Goal: Answer question/provide support: Share knowledge or assist other users

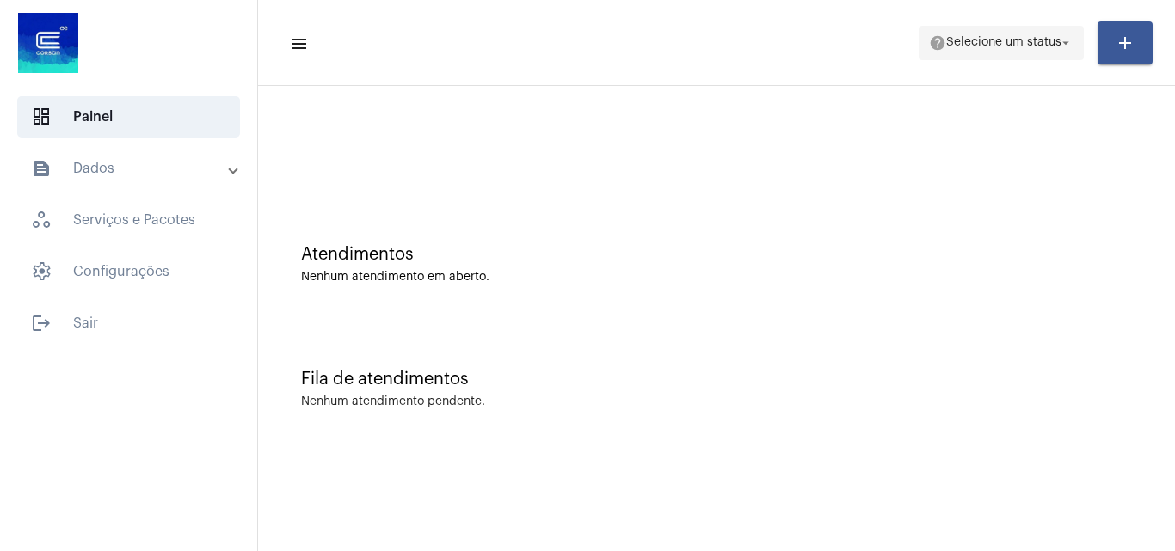
click at [1023, 52] on span "help Selecione um status arrow_drop_down" at bounding box center [1001, 42] width 144 height 31
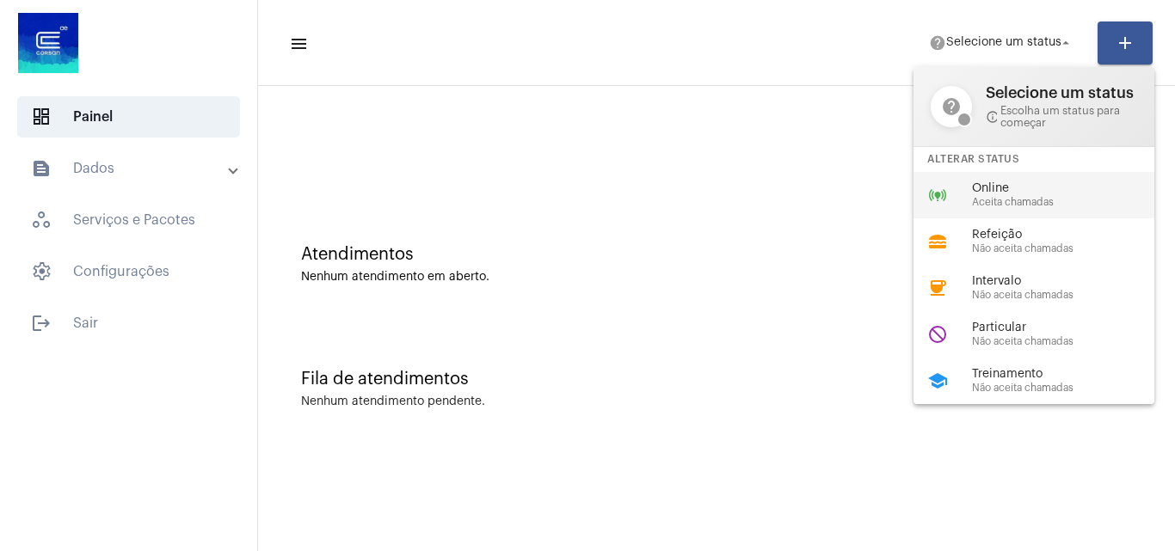
click at [986, 193] on span "Online" at bounding box center [1070, 188] width 196 height 13
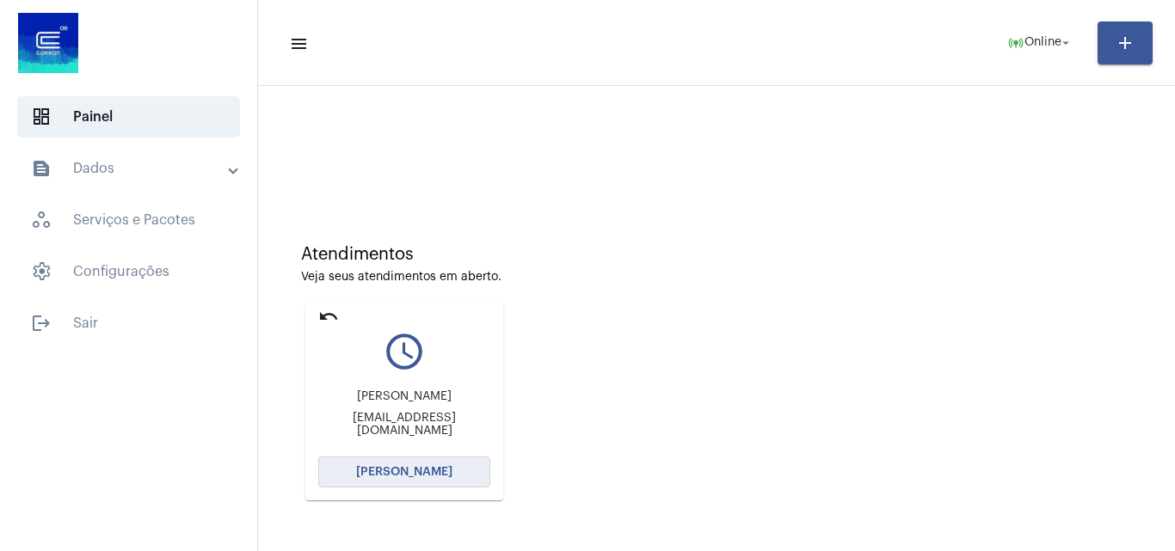
click at [396, 481] on button "[PERSON_NAME]" at bounding box center [404, 472] width 172 height 31
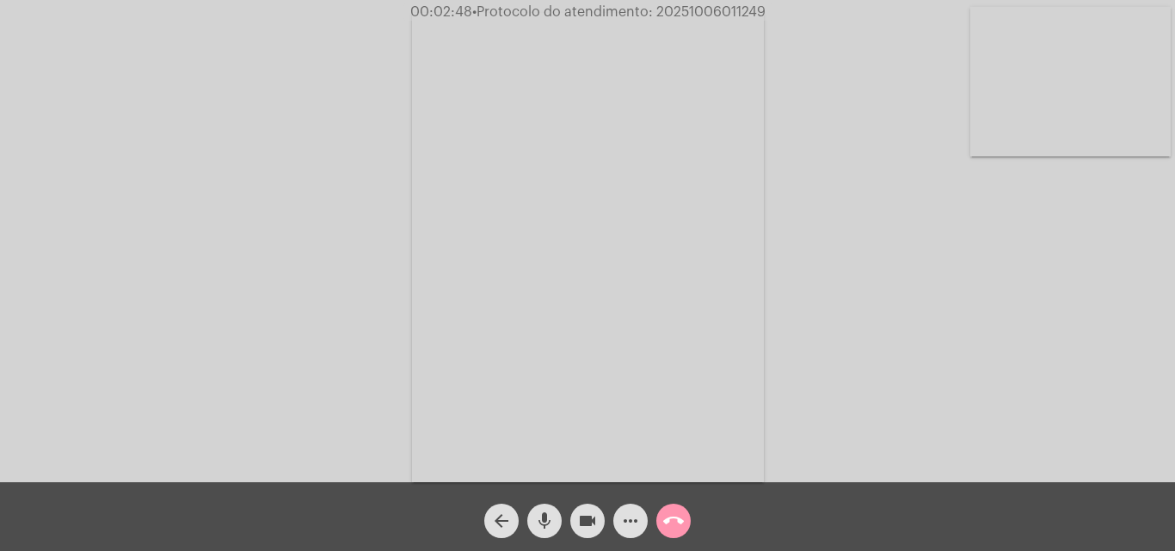
click at [587, 522] on mat-icon "videocam" at bounding box center [587, 521] width 21 height 21
click at [543, 526] on mat-icon "mic" at bounding box center [544, 521] width 21 height 21
click at [543, 520] on mat-icon "mic_off" at bounding box center [544, 521] width 21 height 21
click at [583, 520] on mat-icon "videocam_off" at bounding box center [587, 521] width 21 height 21
click at [578, 510] on span "videocam" at bounding box center [587, 521] width 21 height 34
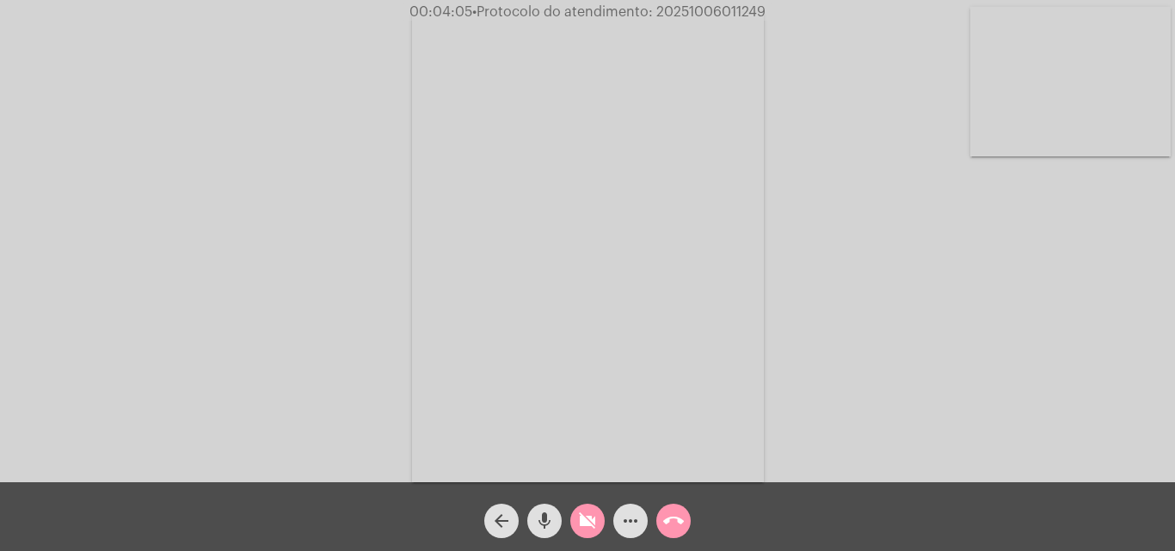
click at [545, 512] on mat-icon "mic" at bounding box center [544, 521] width 21 height 21
click at [553, 515] on mat-icon "mic_off" at bounding box center [544, 521] width 21 height 21
click at [586, 520] on mat-icon "videocam_off" at bounding box center [587, 521] width 21 height 21
click at [568, 525] on div "videocam" at bounding box center [587, 516] width 43 height 43
click at [541, 519] on mat-icon "mic" at bounding box center [544, 521] width 21 height 21
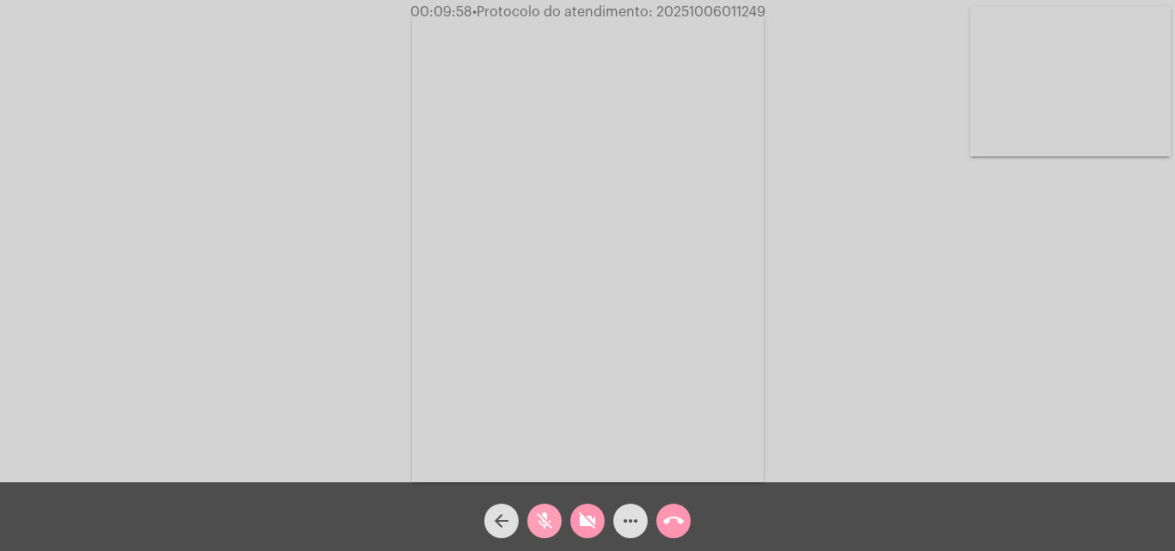
click at [545, 516] on mat-icon "mic_off" at bounding box center [544, 521] width 21 height 21
click at [585, 517] on mat-icon "videocam_off" at bounding box center [587, 521] width 21 height 21
click at [685, 522] on button "call_end" at bounding box center [673, 521] width 34 height 34
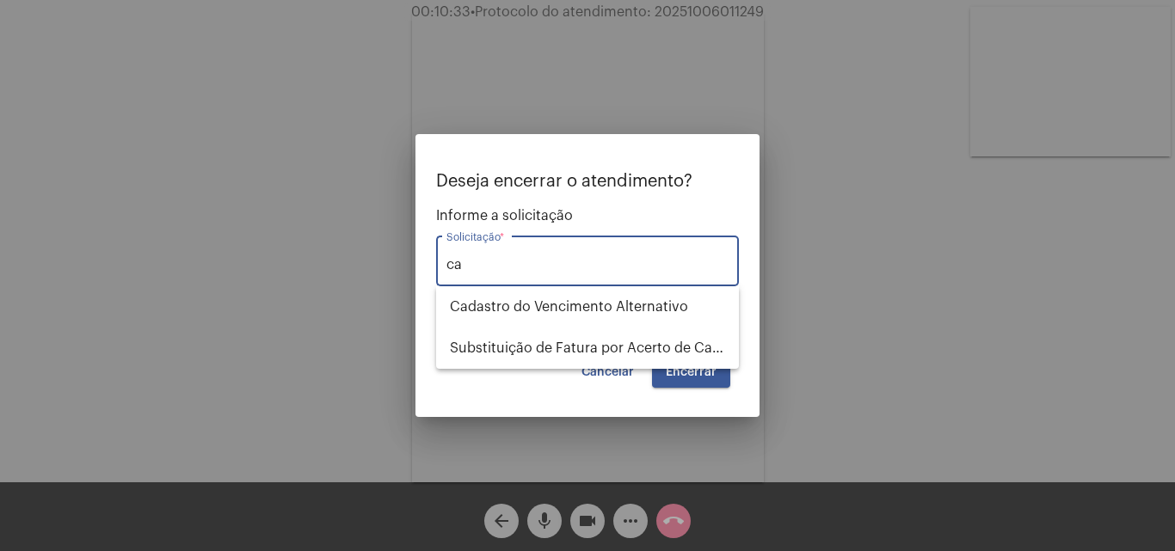
type input "c"
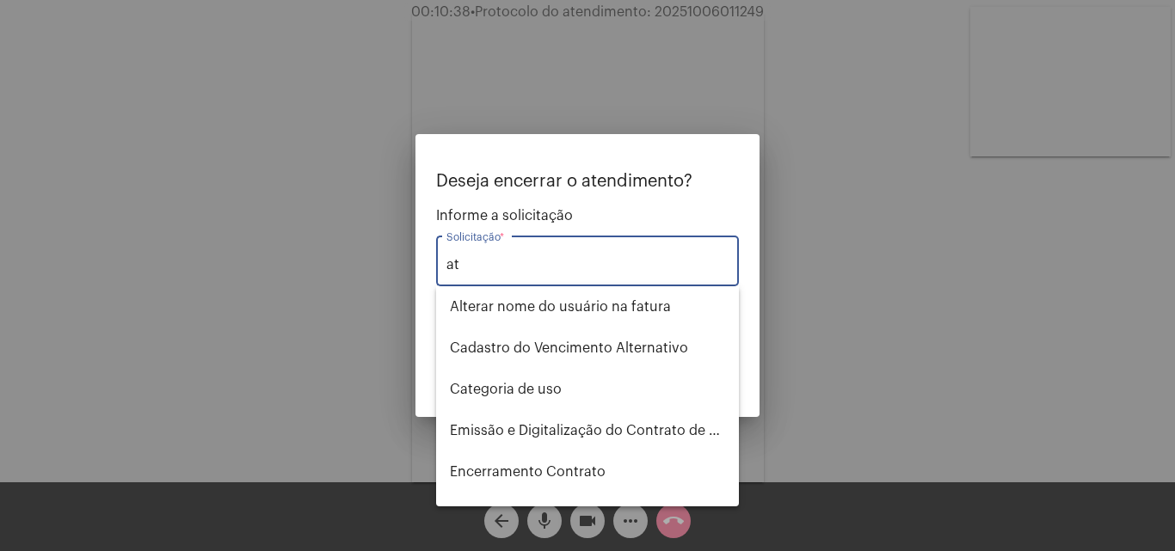
type input "a"
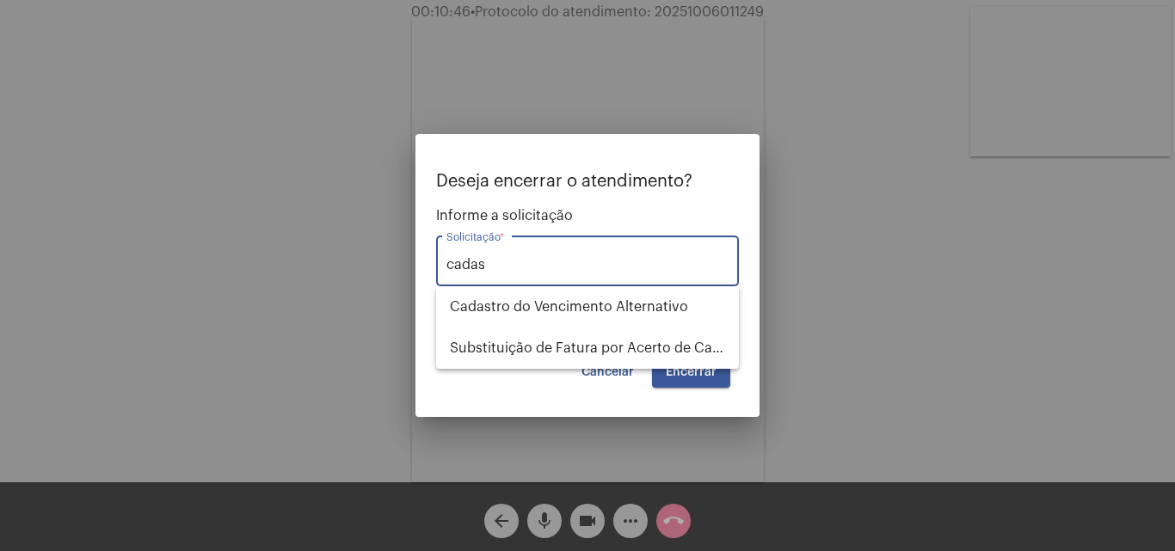
click at [537, 260] on input "cadas" at bounding box center [587, 264] width 282 height 15
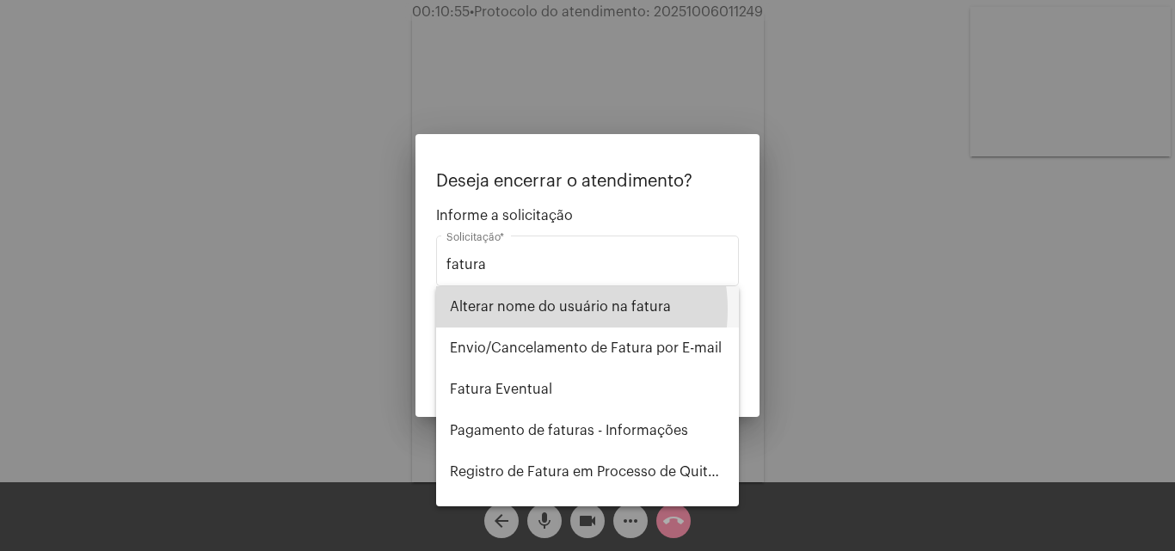
click at [552, 310] on span "Alterar nome do usuário na fatura" at bounding box center [587, 306] width 275 height 41
type input "Alterar nome do usuário na fatura"
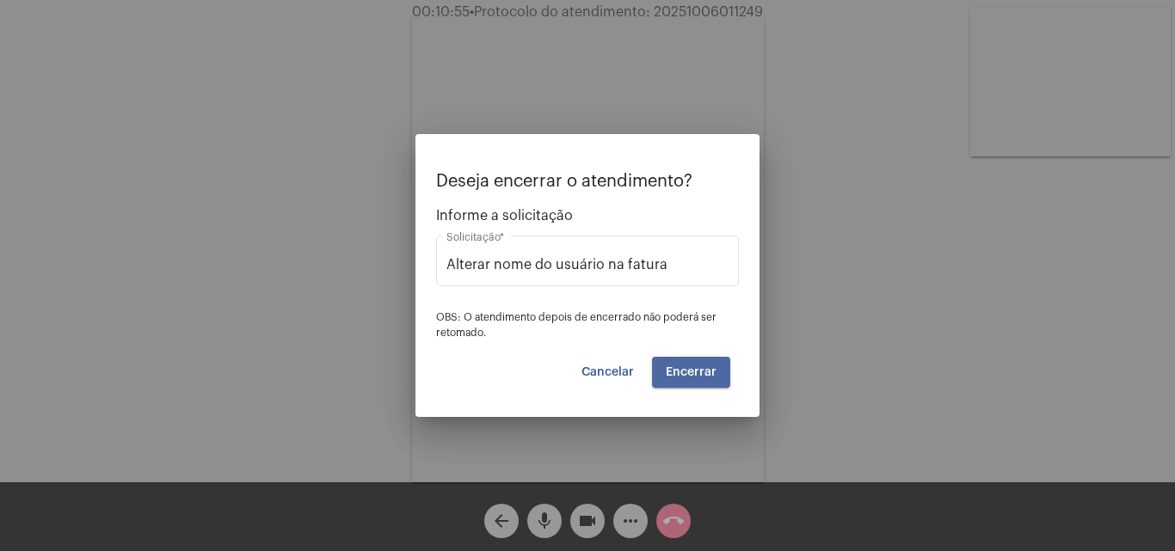
click at [696, 358] on button "Encerrar" at bounding box center [691, 372] width 78 height 31
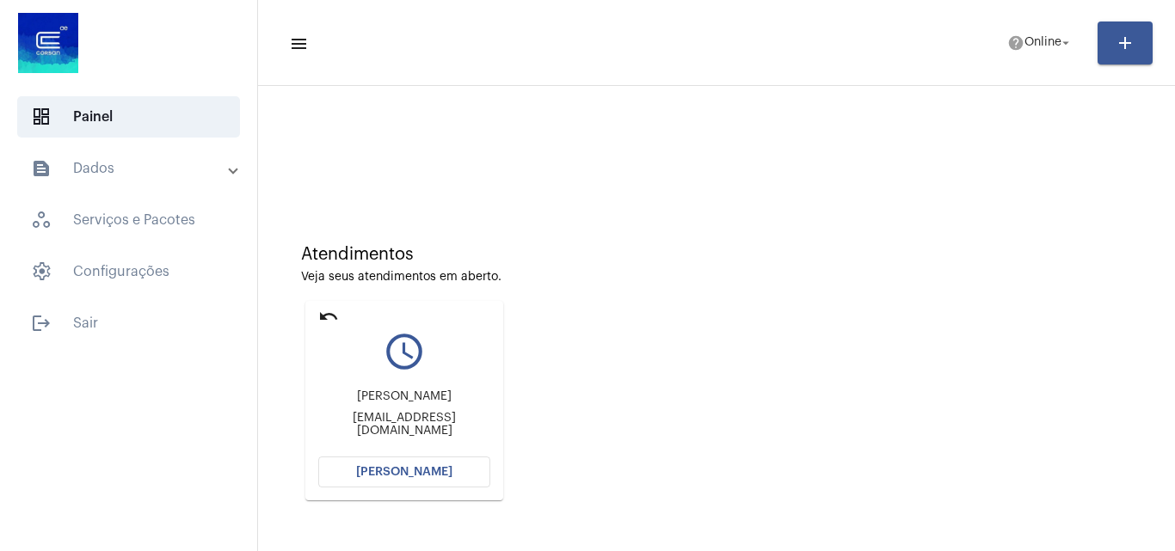
click at [435, 497] on mat-card "undo query_builder Daniela [EMAIL_ADDRESS][DOMAIN_NAME] [PERSON_NAME]" at bounding box center [404, 401] width 198 height 200
click at [435, 492] on mat-card "undo query_builder Daniela [EMAIL_ADDRESS][DOMAIN_NAME] [PERSON_NAME]" at bounding box center [404, 401] width 198 height 200
click at [435, 473] on span "[PERSON_NAME]" at bounding box center [404, 472] width 96 height 12
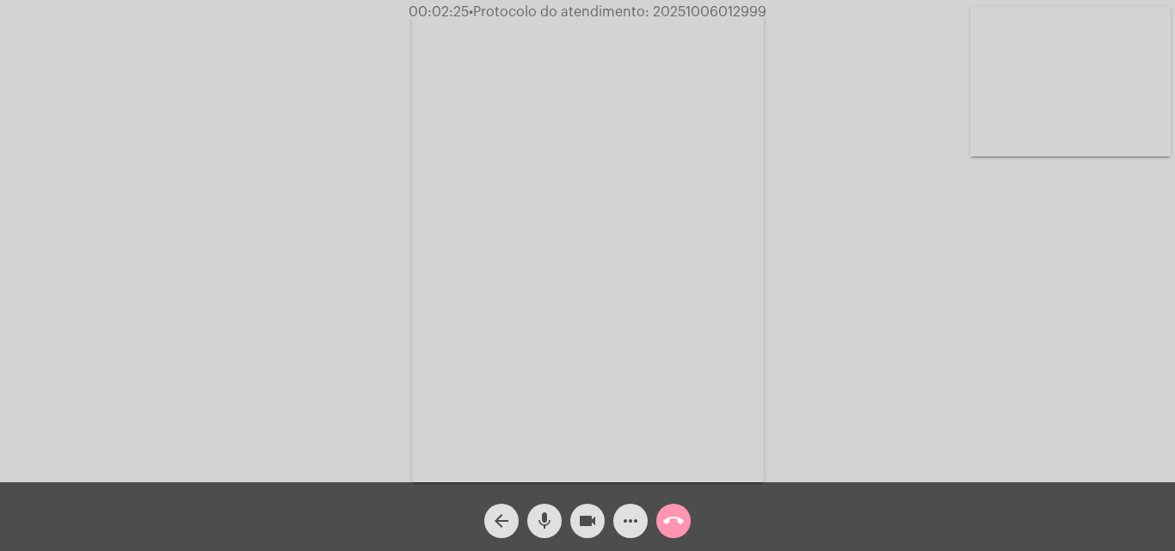
drag, startPoint x: 575, startPoint y: 528, endPoint x: 561, endPoint y: 528, distance: 14.6
click at [575, 528] on button "videocam" at bounding box center [587, 521] width 34 height 34
click at [560, 528] on button "mic" at bounding box center [544, 521] width 34 height 34
click at [561, 507] on div "mic_off" at bounding box center [544, 516] width 43 height 43
click at [577, 519] on mat-icon "videocam_off" at bounding box center [587, 521] width 21 height 21
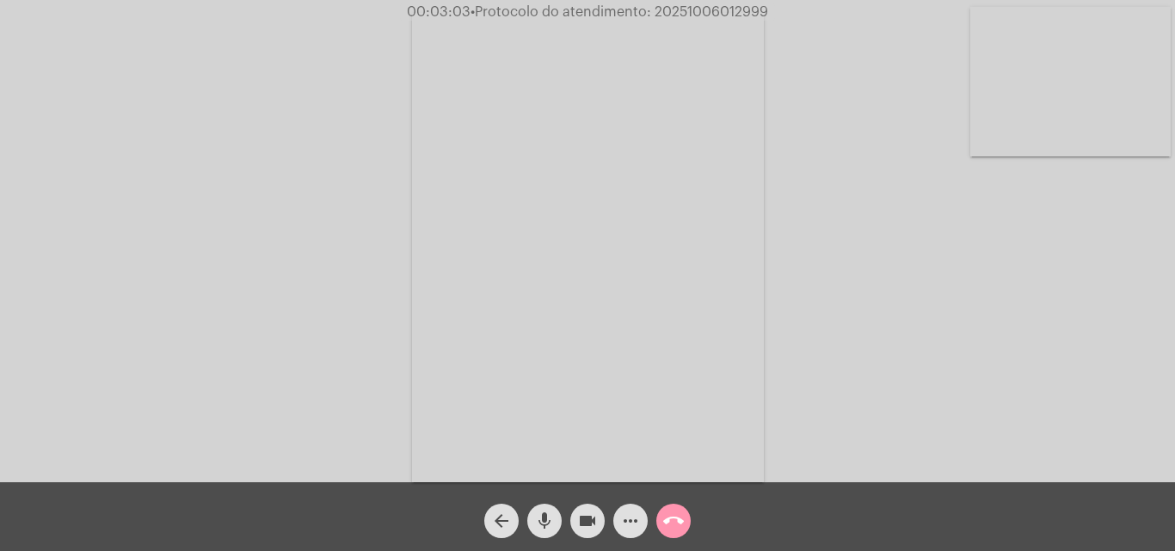
click at [540, 524] on mat-icon "mic" at bounding box center [544, 521] width 21 height 21
click at [571, 523] on button "videocam" at bounding box center [587, 521] width 34 height 34
click at [555, 519] on button "mic_off" at bounding box center [544, 521] width 34 height 34
click at [568, 519] on div "videocam_off" at bounding box center [587, 516] width 43 height 43
click at [543, 509] on span "mic" at bounding box center [544, 521] width 21 height 34
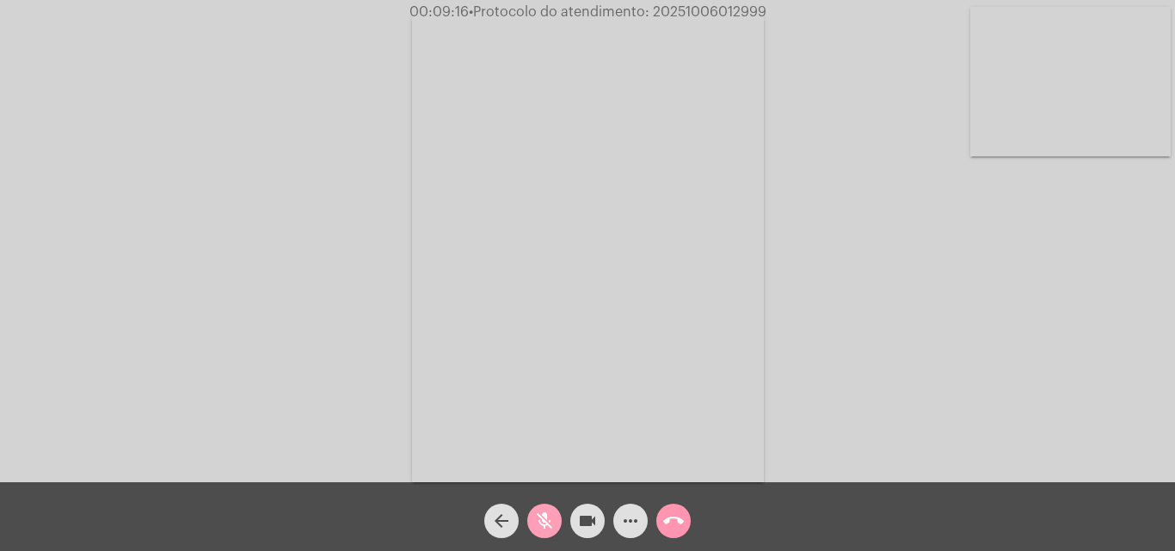
click at [582, 519] on mat-icon "videocam" at bounding box center [587, 521] width 21 height 21
click at [560, 519] on button "mic_off" at bounding box center [544, 521] width 34 height 34
click at [586, 519] on mat-icon "videocam_off" at bounding box center [587, 521] width 21 height 21
click at [537, 519] on mat-icon "mic" at bounding box center [544, 521] width 21 height 21
click at [588, 519] on mat-icon "videocam" at bounding box center [587, 521] width 21 height 21
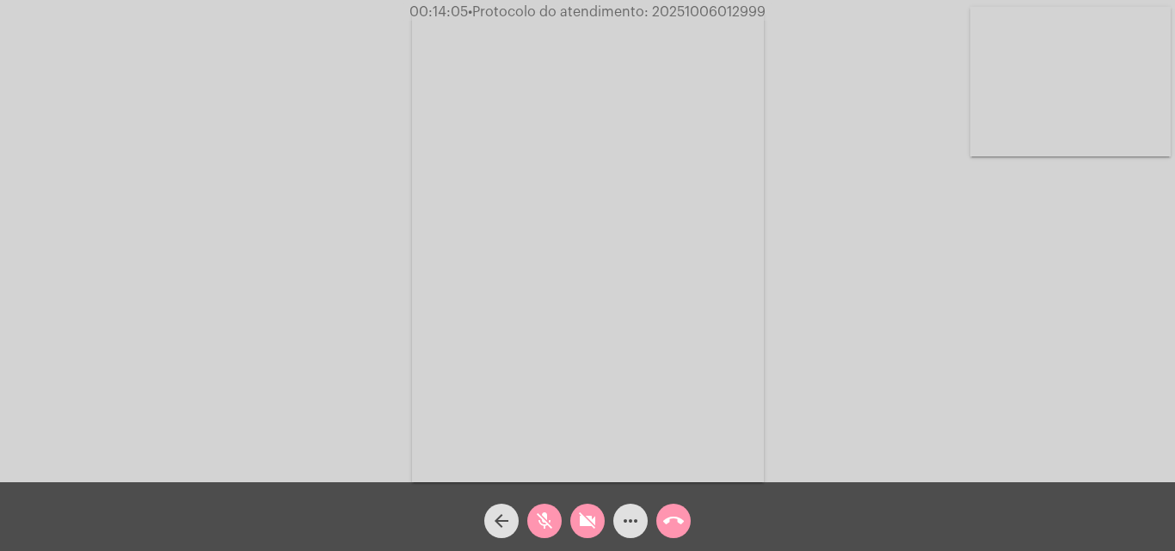
click at [544, 507] on span "mic_off" at bounding box center [544, 521] width 21 height 34
click at [574, 524] on button "videocam_off" at bounding box center [587, 521] width 34 height 34
click at [678, 518] on mat-icon "call_end" at bounding box center [673, 521] width 21 height 21
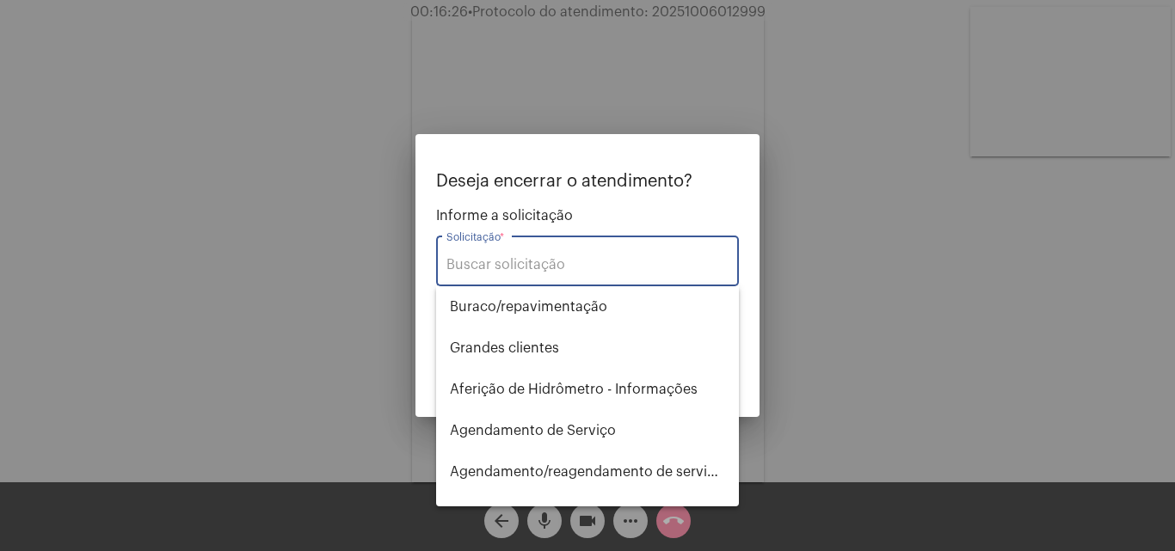
click at [576, 267] on input "Solicitação *" at bounding box center [587, 264] width 282 height 15
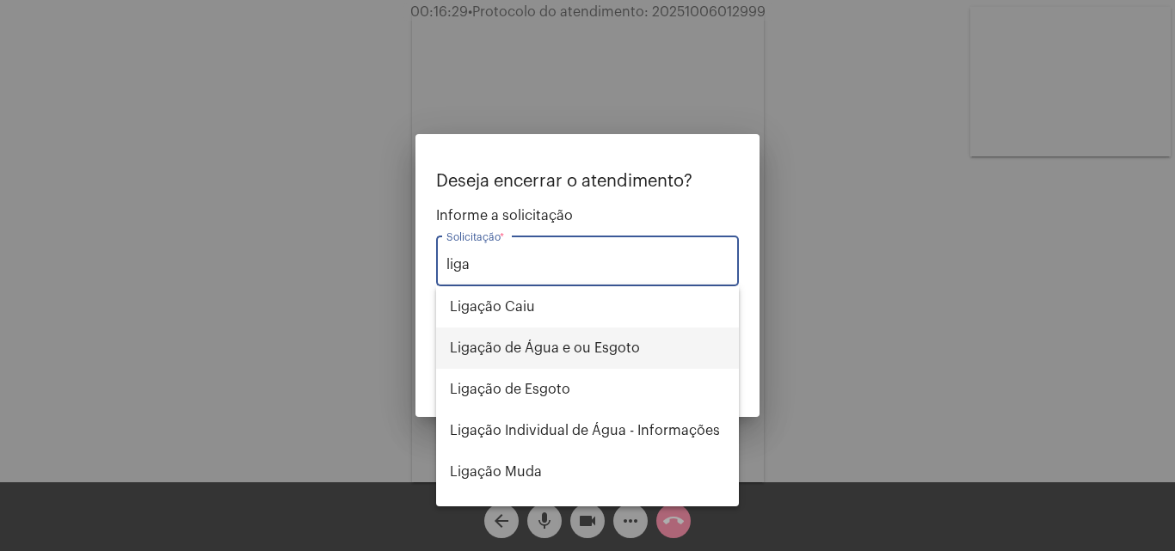
click at [653, 336] on span "Ligação de Água e ou Esgoto" at bounding box center [587, 348] width 275 height 41
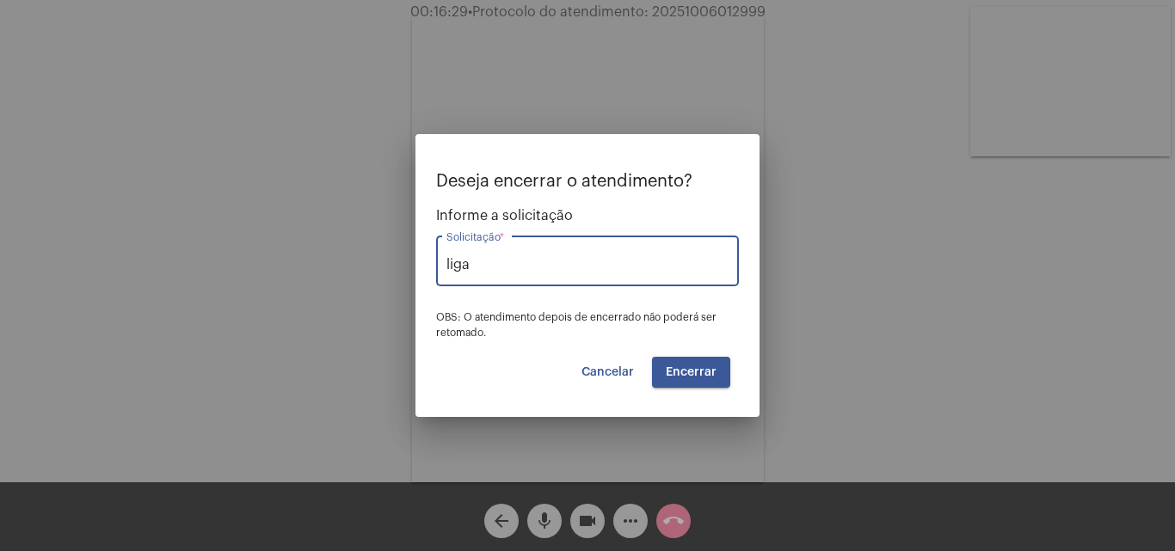
type input "Ligação de Água e ou Esgoto"
click at [688, 378] on button "Encerrar" at bounding box center [691, 372] width 78 height 31
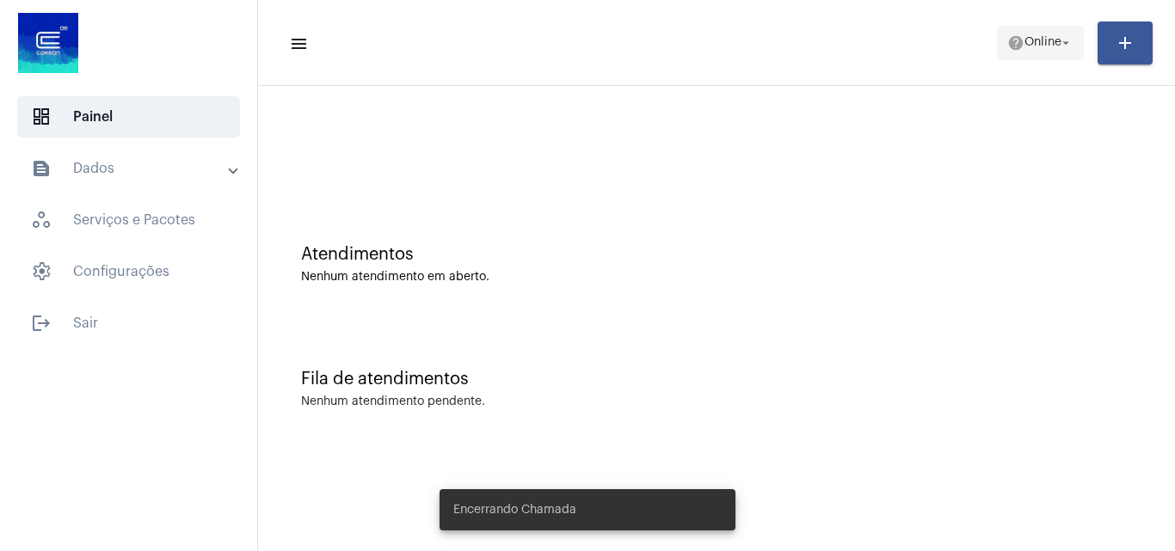
click at [1040, 40] on span "Online" at bounding box center [1042, 43] width 37 height 12
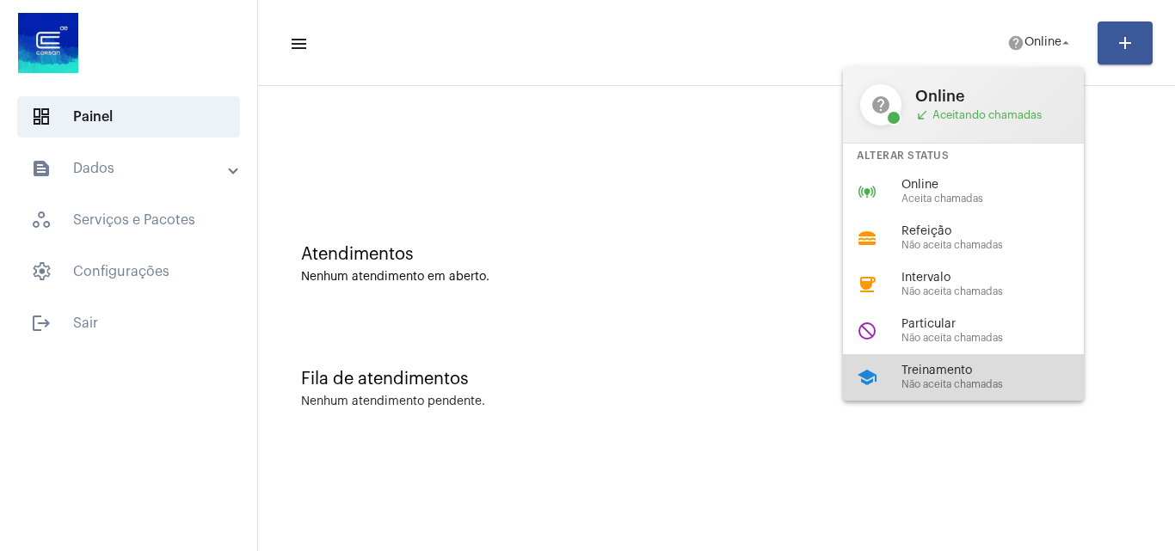
click at [991, 373] on span "Treinamento" at bounding box center [999, 371] width 196 height 13
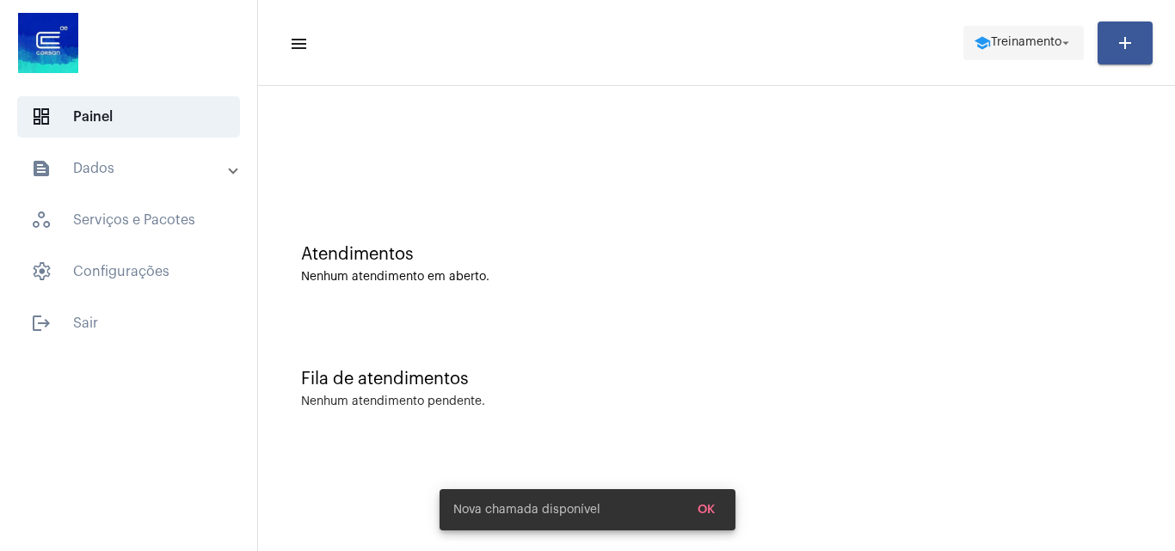
click at [1043, 28] on mat-toolbar-row "menu school Treinamento arrow_drop_down add" at bounding box center [716, 42] width 917 height 55
click at [1038, 40] on span "Treinamento" at bounding box center [1026, 43] width 71 height 12
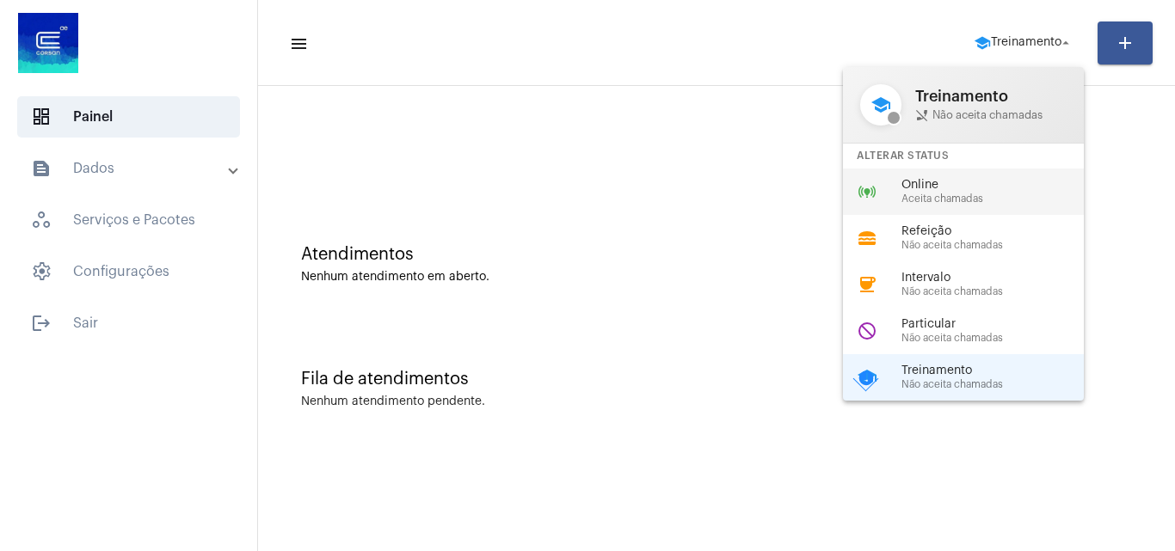
click at [987, 187] on span "Online" at bounding box center [999, 185] width 196 height 13
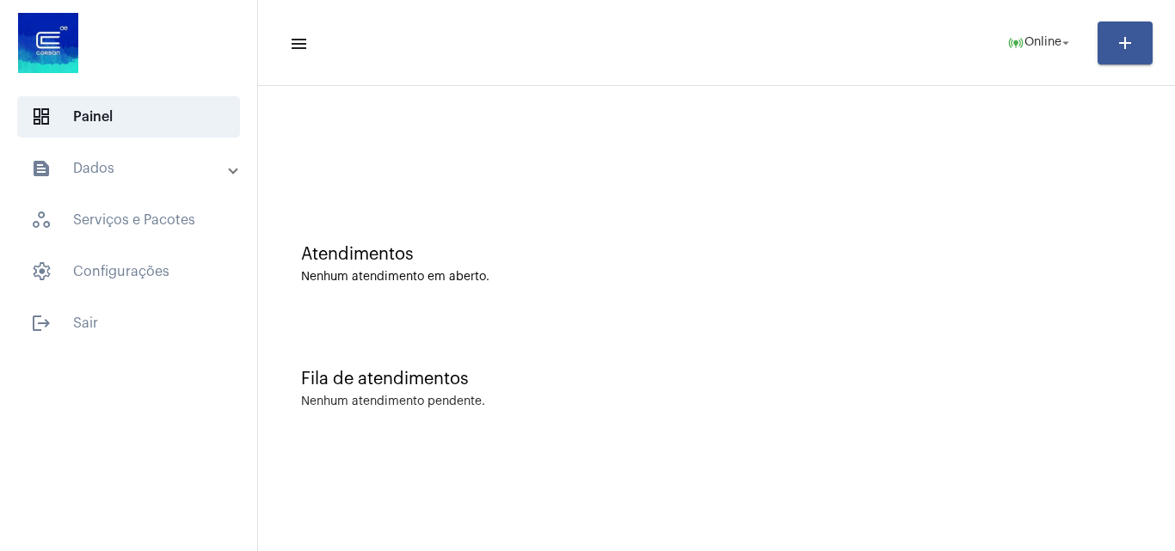
click at [812, 58] on mat-toolbar-row "menu online_prediction Online arrow_drop_down add" at bounding box center [716, 42] width 917 height 55
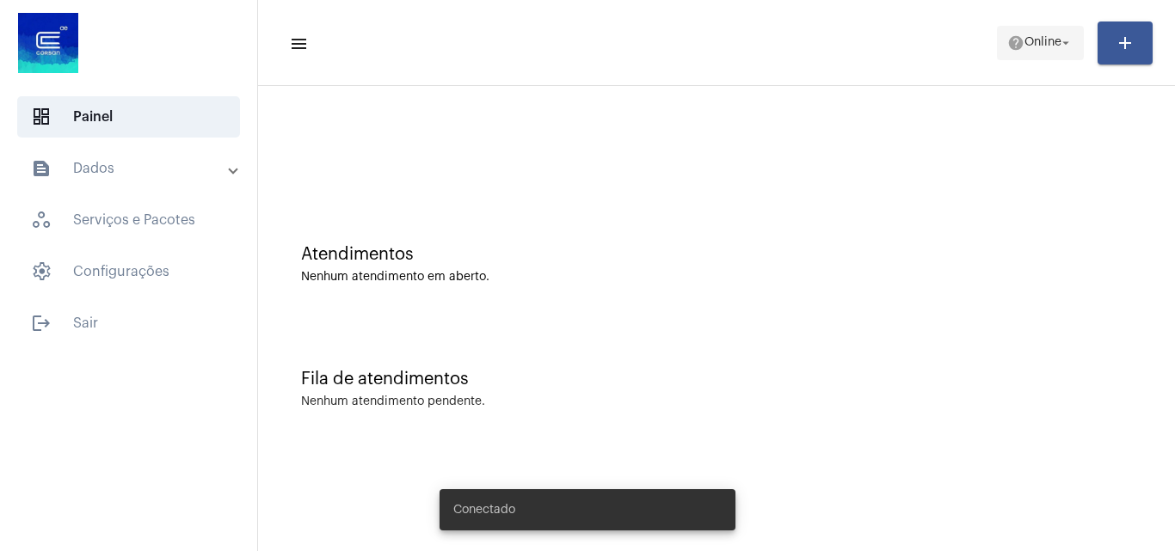
click at [1007, 52] on span "help Online arrow_drop_down" at bounding box center [1040, 42] width 66 height 31
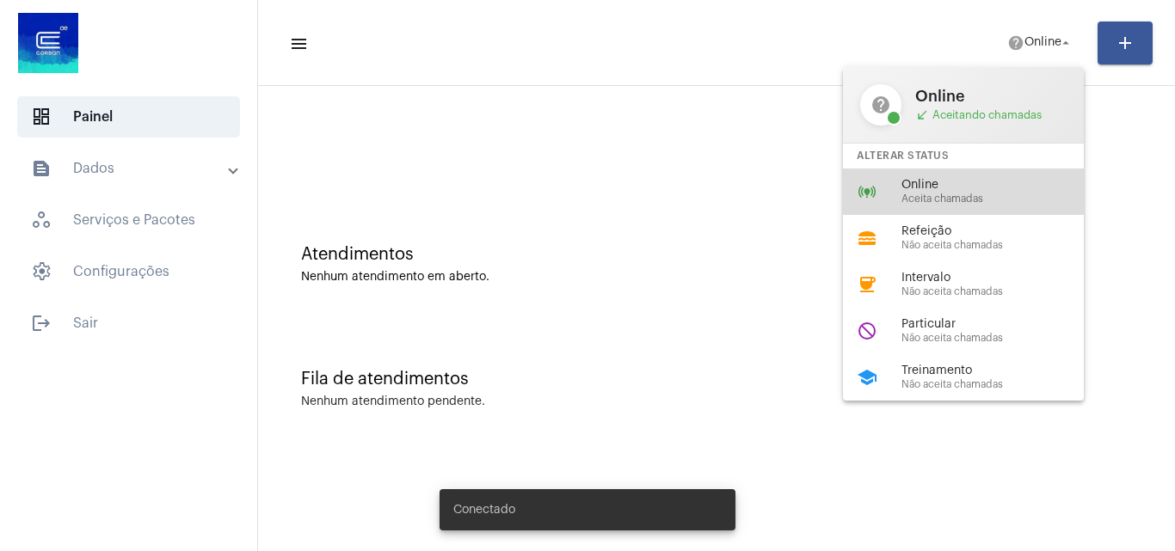
click at [939, 186] on span "Online" at bounding box center [999, 185] width 196 height 13
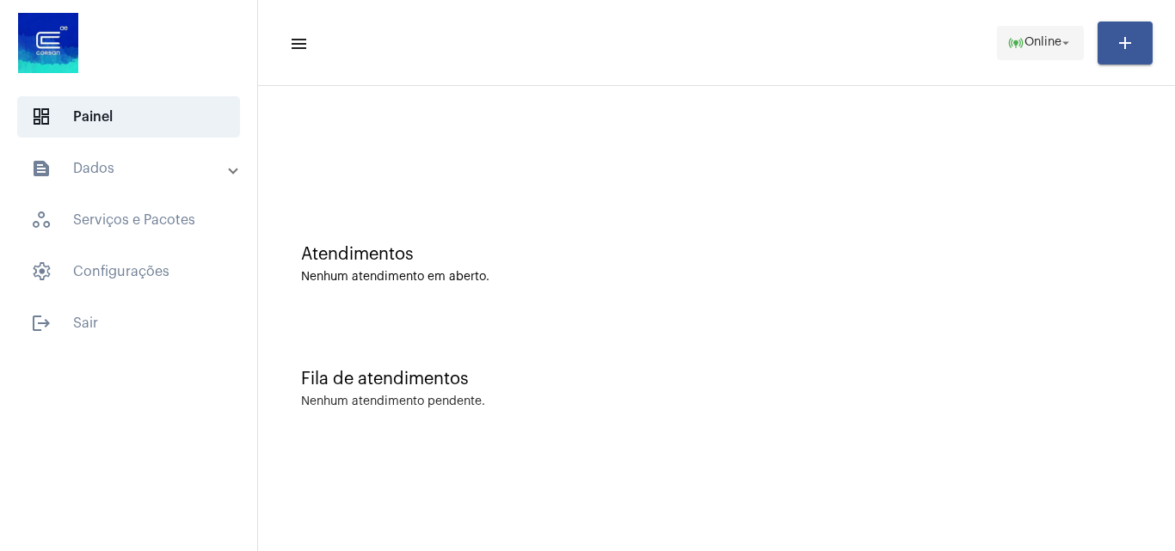
click at [1015, 28] on span "online_prediction Online arrow_drop_down" at bounding box center [1040, 42] width 66 height 31
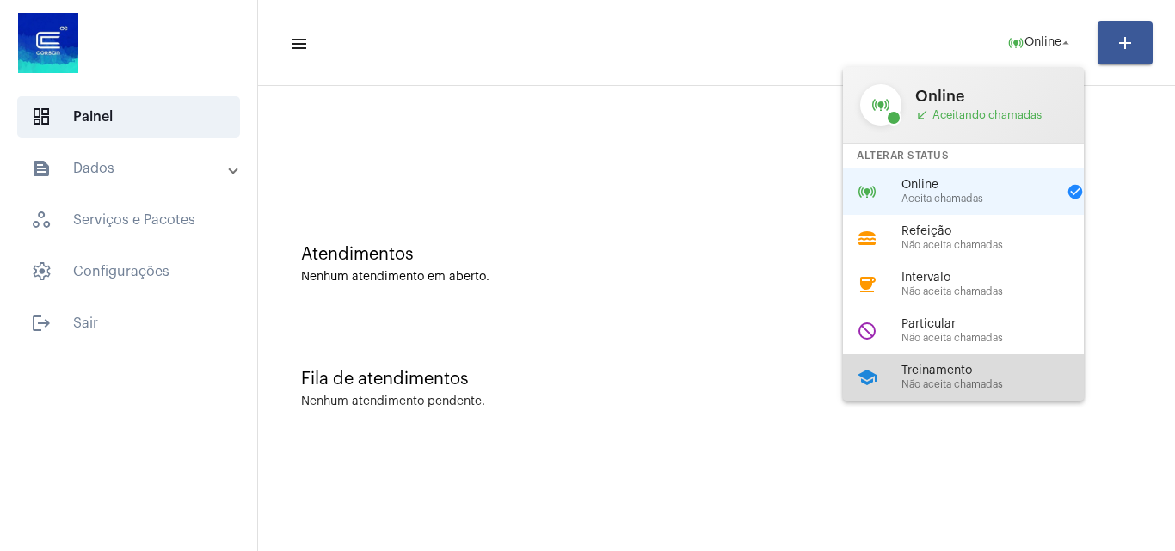
click at [995, 365] on span "Treinamento" at bounding box center [999, 371] width 196 height 13
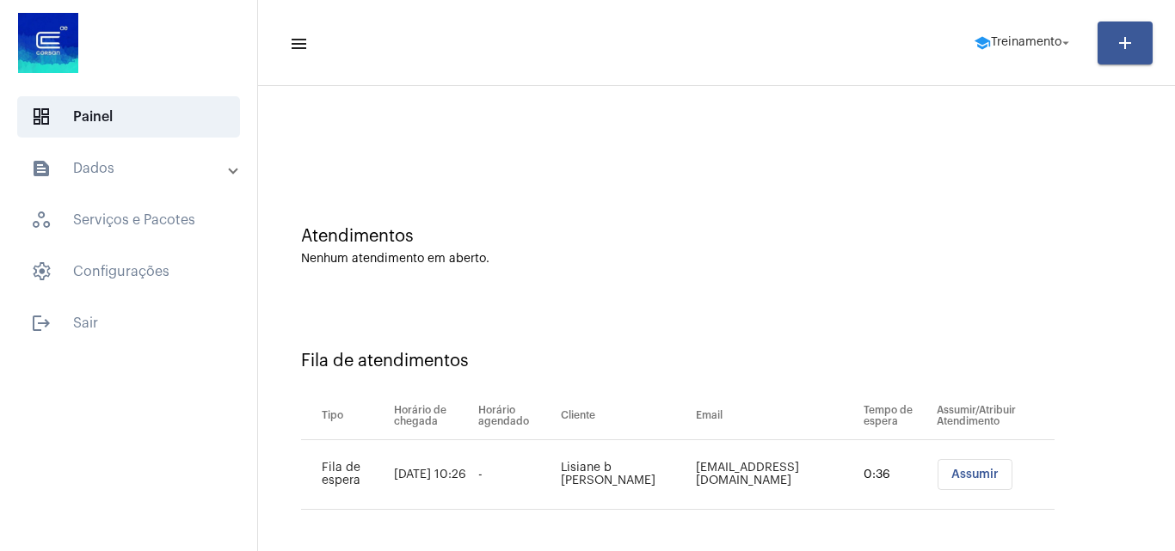
scroll to position [23, 0]
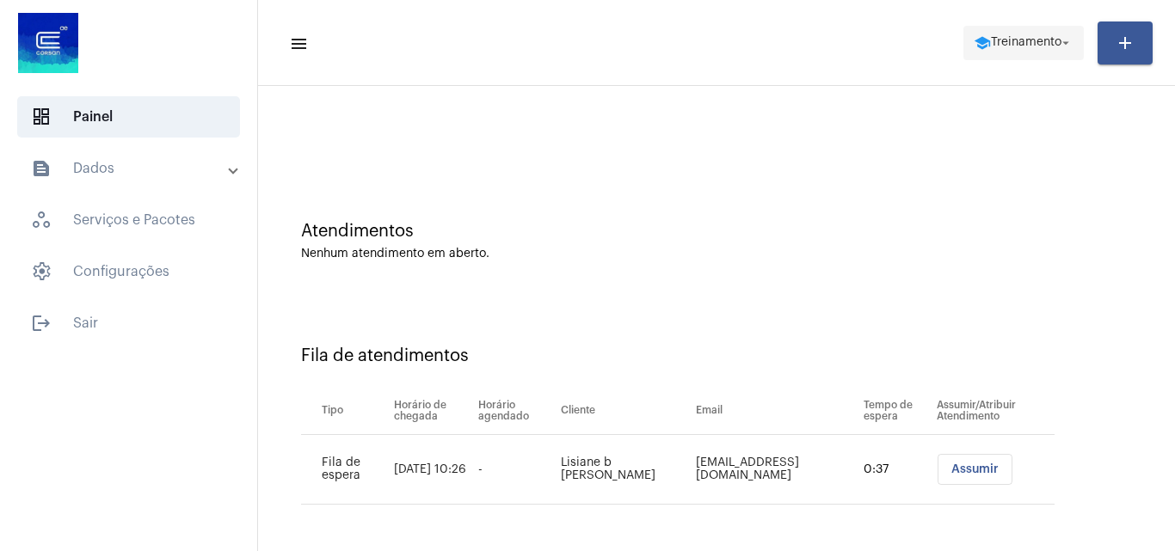
click at [1037, 52] on span "school Treinamento arrow_drop_down" at bounding box center [1023, 42] width 100 height 31
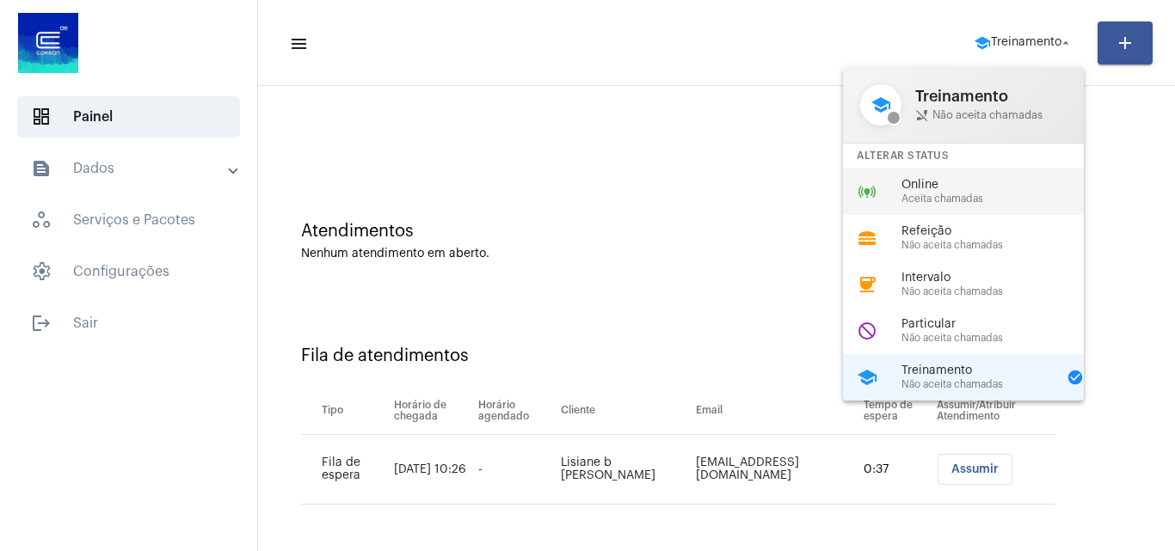
click at [959, 171] on div "online_prediction Online Aceita chamadas" at bounding box center [977, 192] width 268 height 46
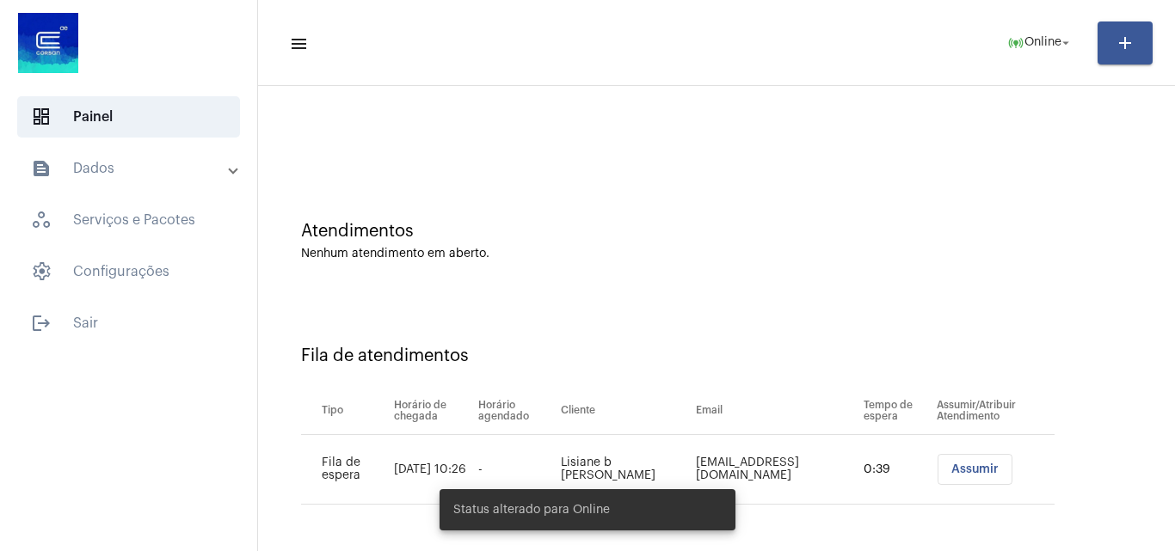
click at [956, 464] on span "Assumir" at bounding box center [974, 469] width 47 height 12
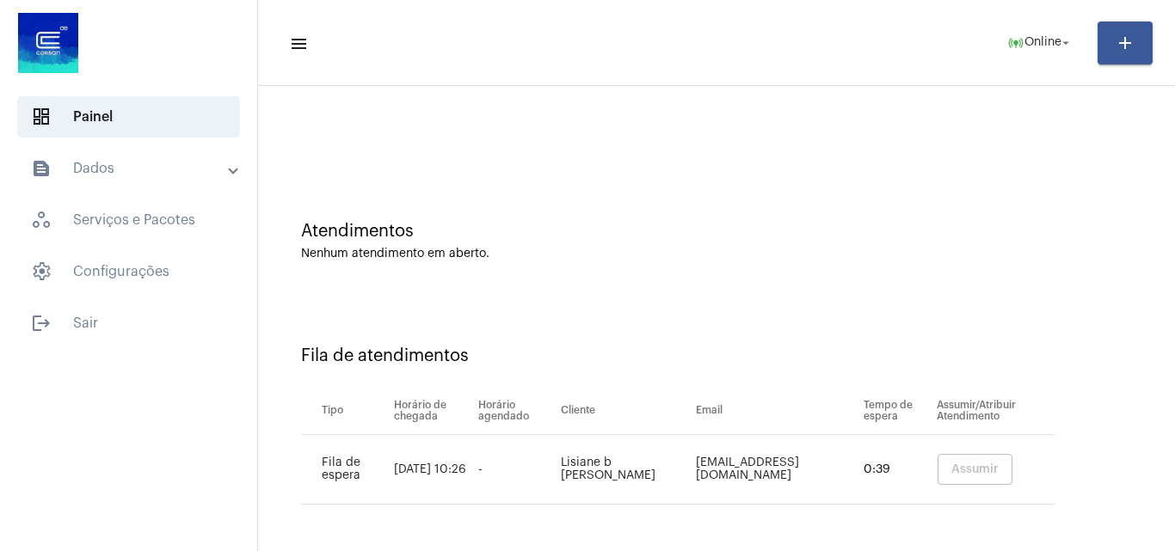
scroll to position [0, 0]
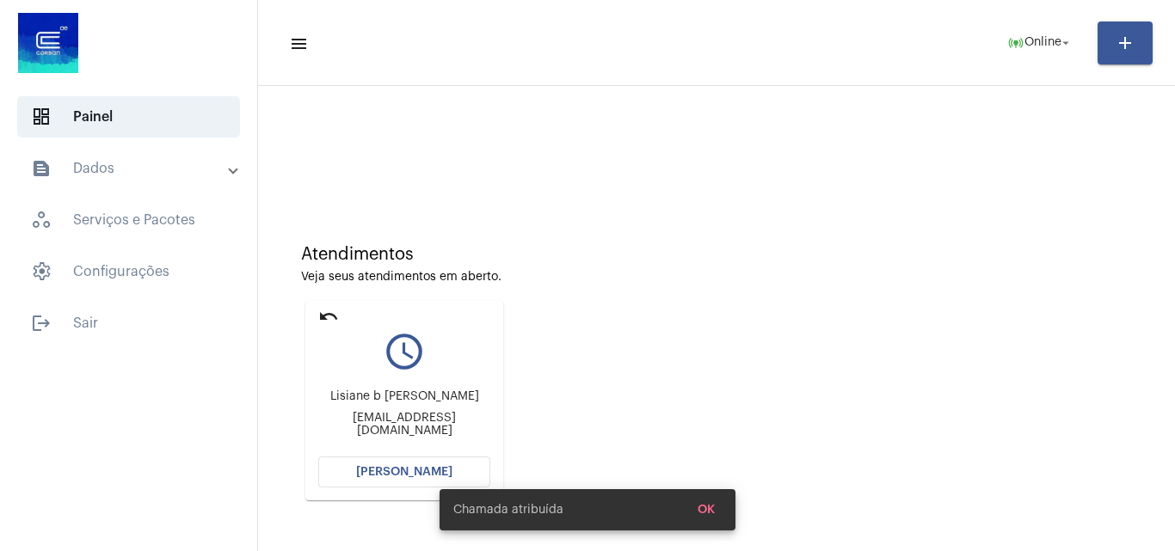
click at [378, 476] on span "[PERSON_NAME]" at bounding box center [404, 472] width 96 height 12
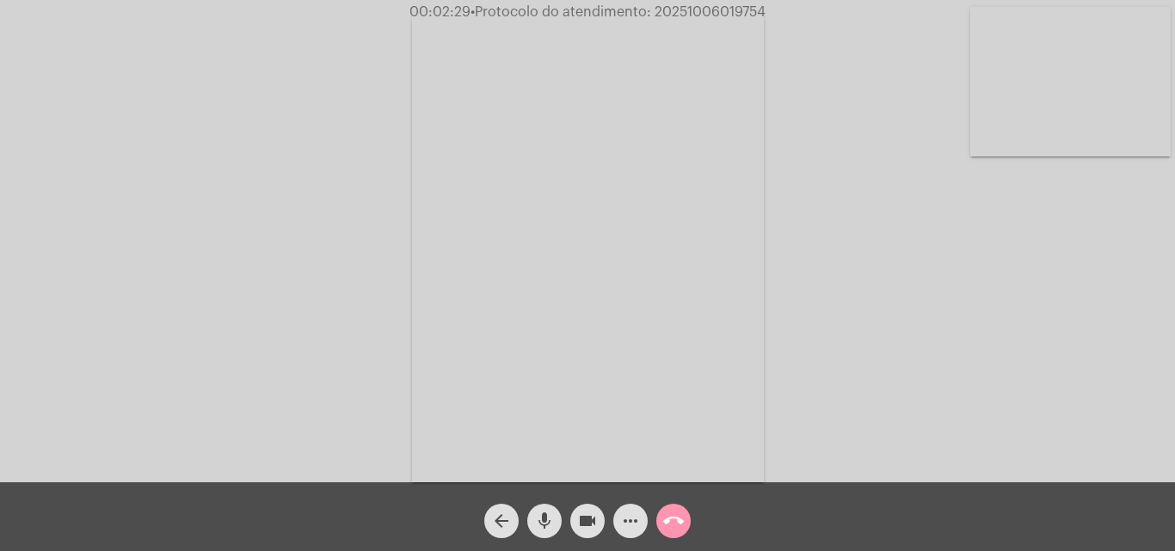
drag, startPoint x: 589, startPoint y: 525, endPoint x: 536, endPoint y: 511, distance: 55.1
click at [589, 525] on mat-icon "videocam" at bounding box center [587, 521] width 21 height 21
click at [534, 510] on span "mic" at bounding box center [544, 521] width 21 height 34
click at [550, 525] on mat-icon "mic_off" at bounding box center [544, 521] width 21 height 21
click at [594, 519] on mat-icon "videocam_off" at bounding box center [587, 521] width 21 height 21
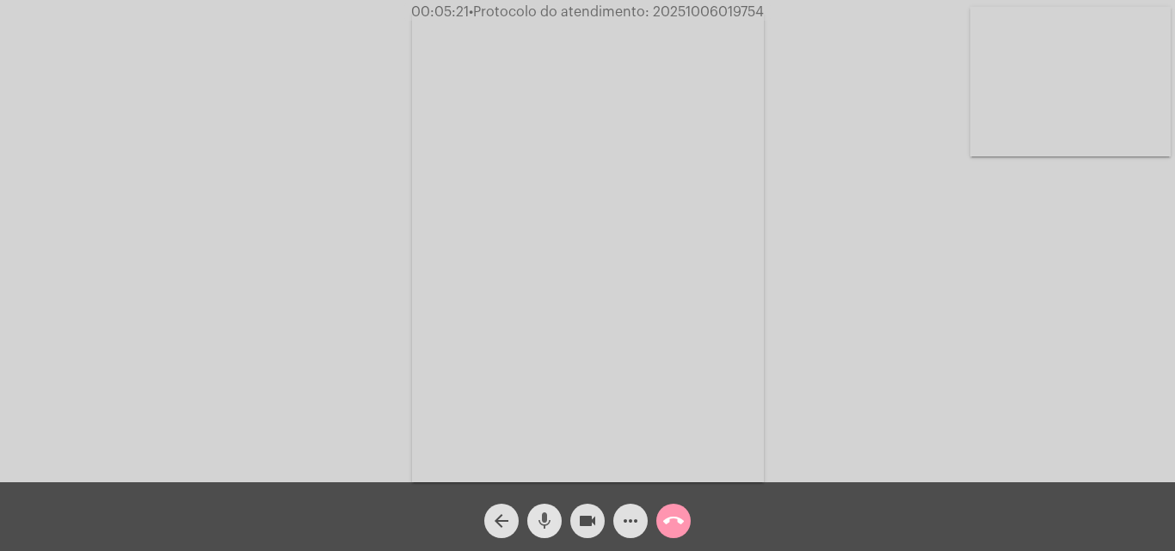
click at [555, 525] on button "mic" at bounding box center [544, 521] width 34 height 34
click at [600, 531] on button "videocam" at bounding box center [587, 521] width 34 height 34
click at [544, 519] on mat-icon "mic_off" at bounding box center [544, 521] width 21 height 21
click at [593, 529] on mat-icon "videocam_off" at bounding box center [587, 521] width 21 height 21
click at [671, 515] on mat-icon "call_end" at bounding box center [673, 521] width 21 height 21
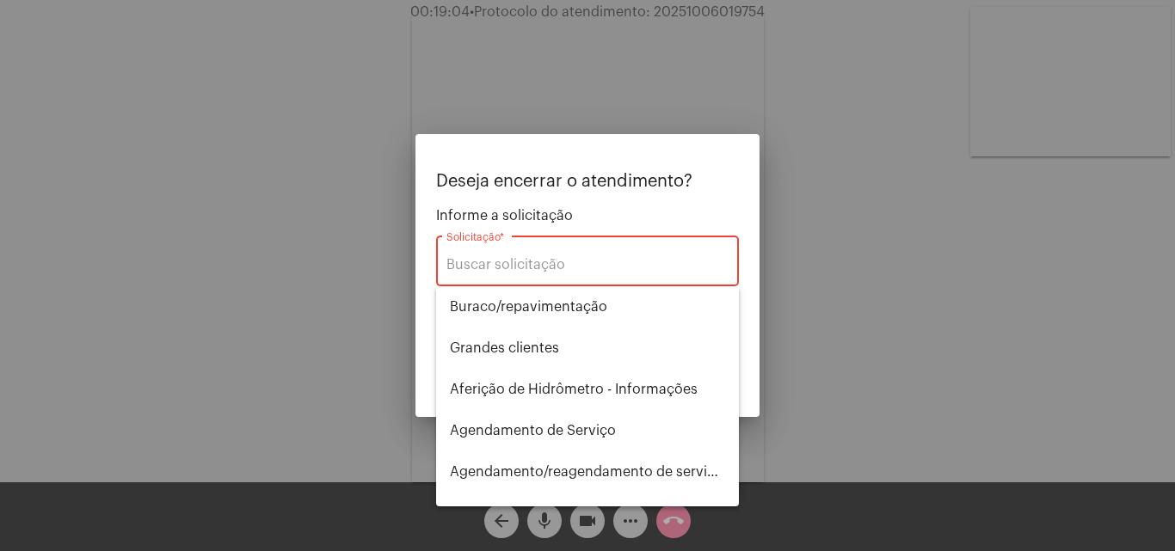
click at [877, 167] on div at bounding box center [587, 275] width 1175 height 551
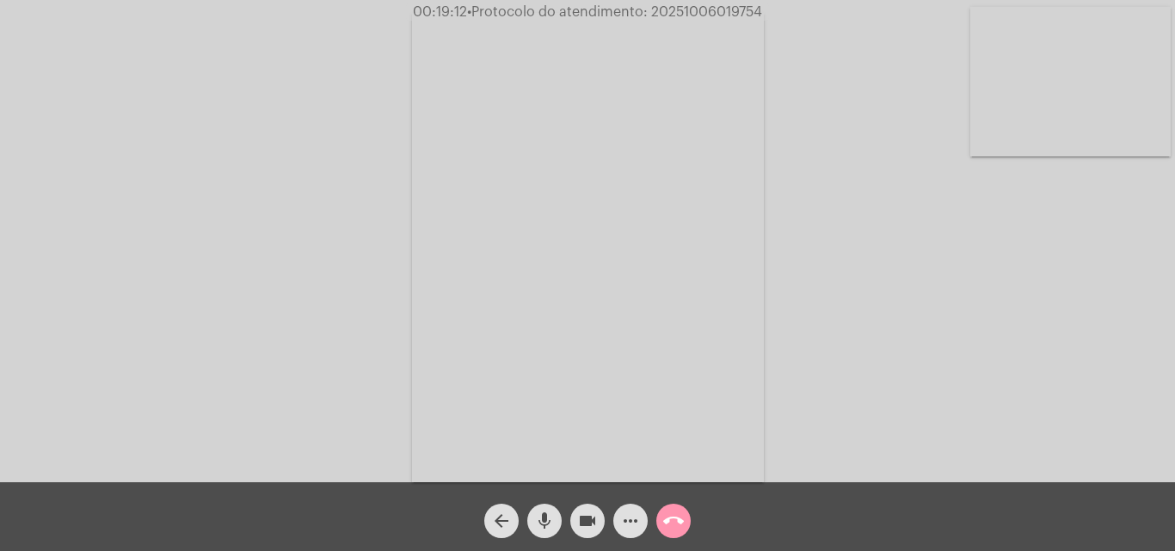
click at [671, 523] on mat-icon "call_end" at bounding box center [673, 521] width 21 height 21
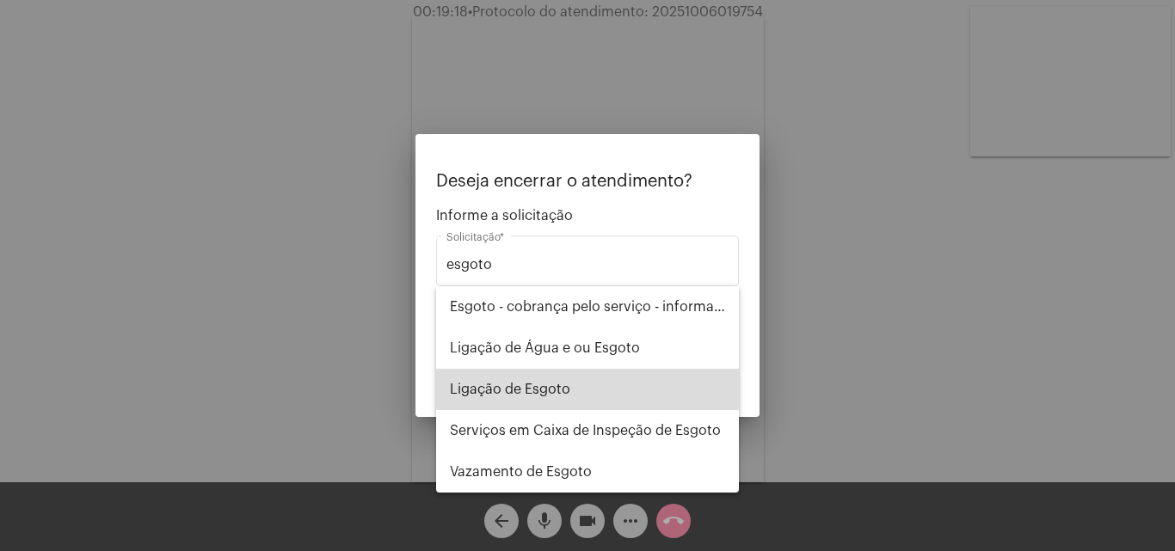
click at [581, 381] on span "Ligação de Esgoto" at bounding box center [587, 389] width 275 height 41
type input "Ligação de Esgoto"
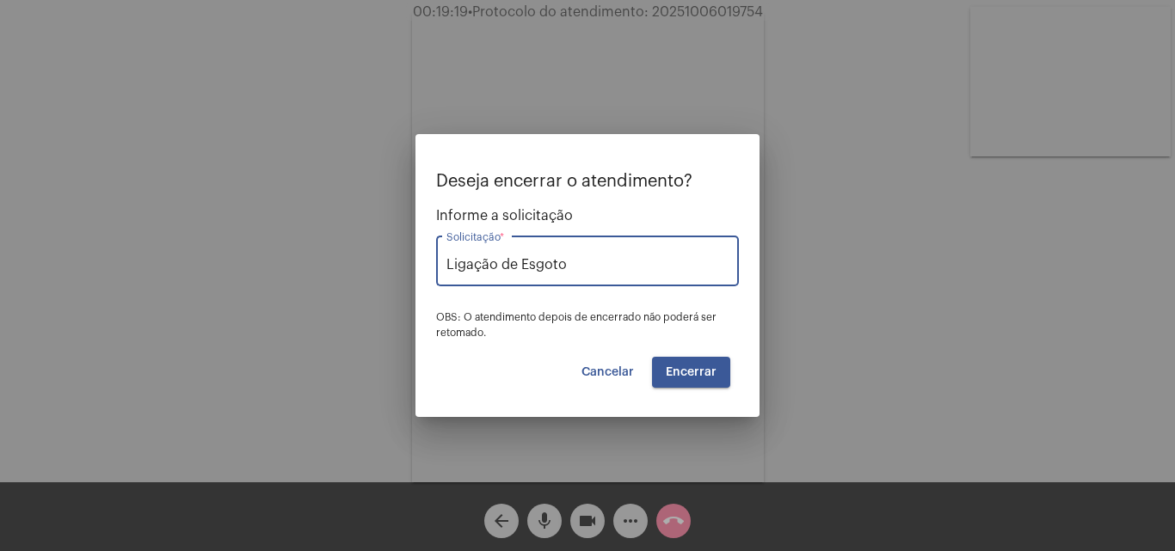
click at [700, 371] on span "Encerrar" at bounding box center [691, 372] width 51 height 12
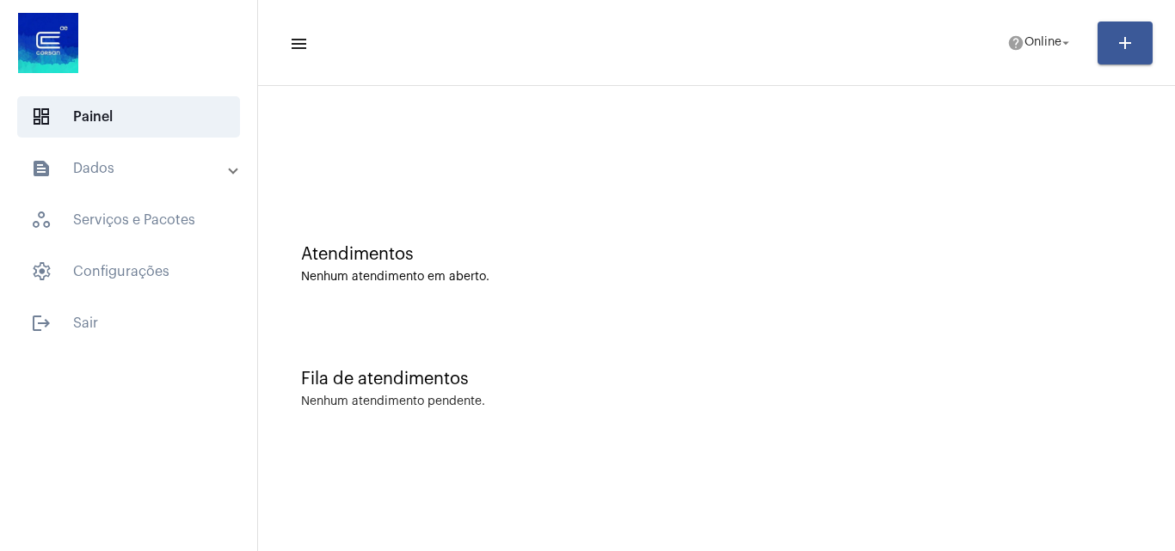
click at [1010, 21] on mat-toolbar-row "menu help Online arrow_drop_down add" at bounding box center [716, 42] width 917 height 55
click at [1010, 30] on span "help Online arrow_drop_down" at bounding box center [1040, 42] width 66 height 31
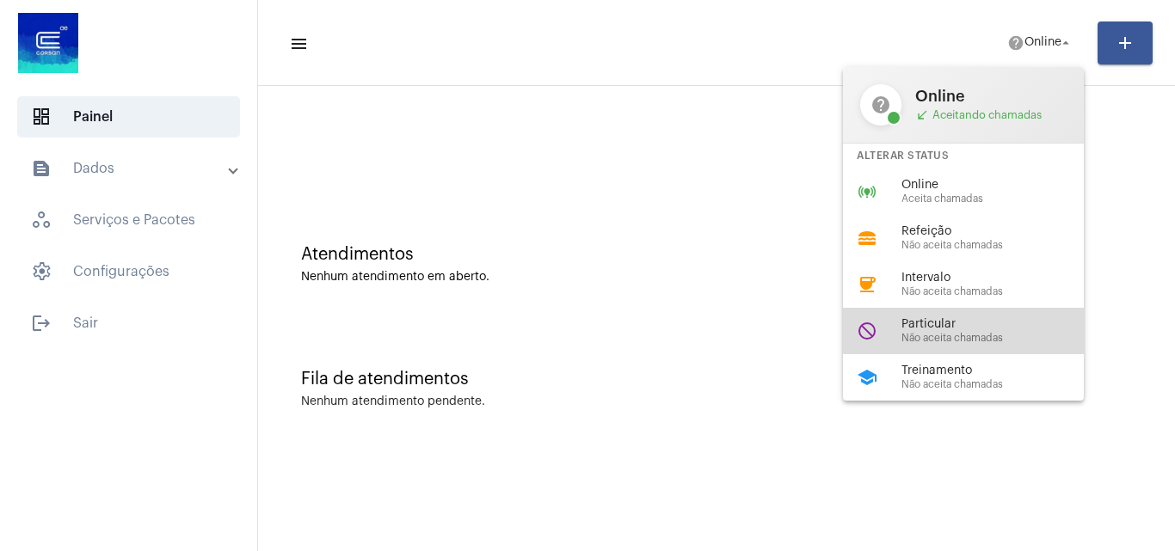
click at [998, 335] on span "Não aceita chamadas" at bounding box center [999, 338] width 196 height 11
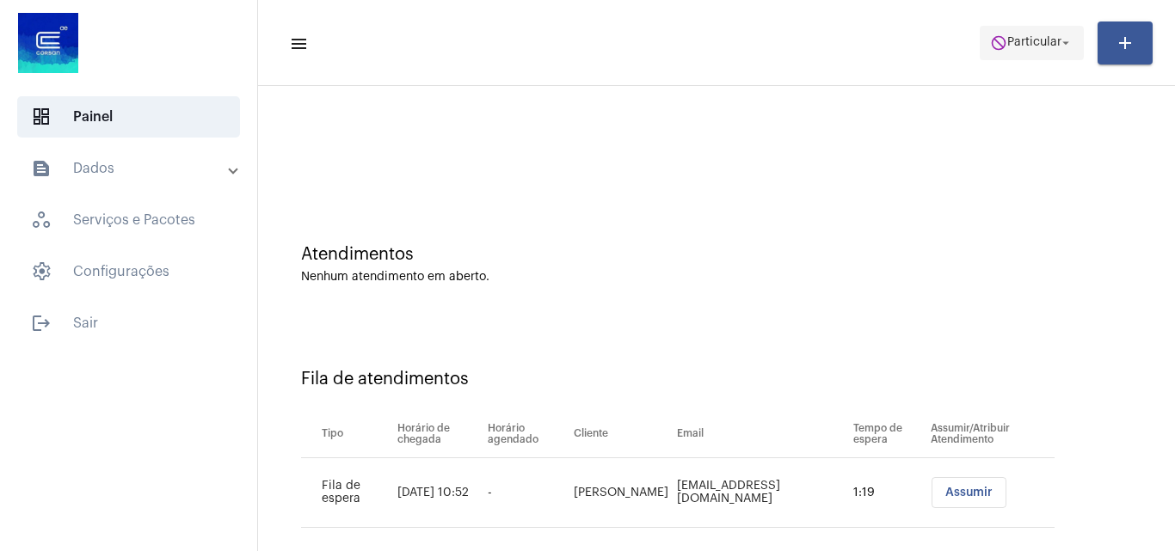
click at [1052, 41] on span "Particular" at bounding box center [1034, 43] width 54 height 12
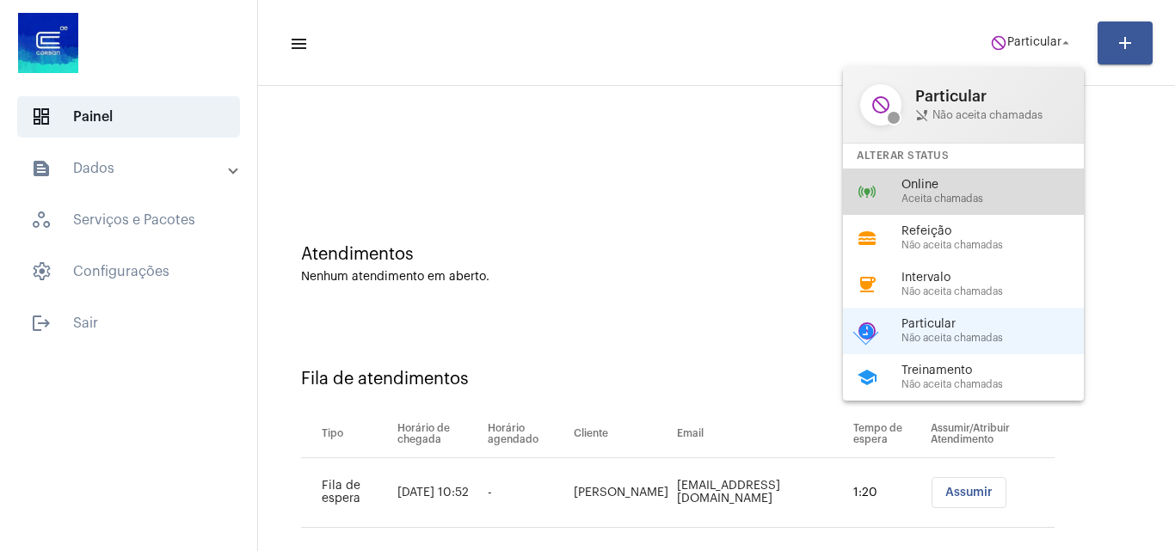
click at [949, 188] on span "Online" at bounding box center [999, 185] width 196 height 13
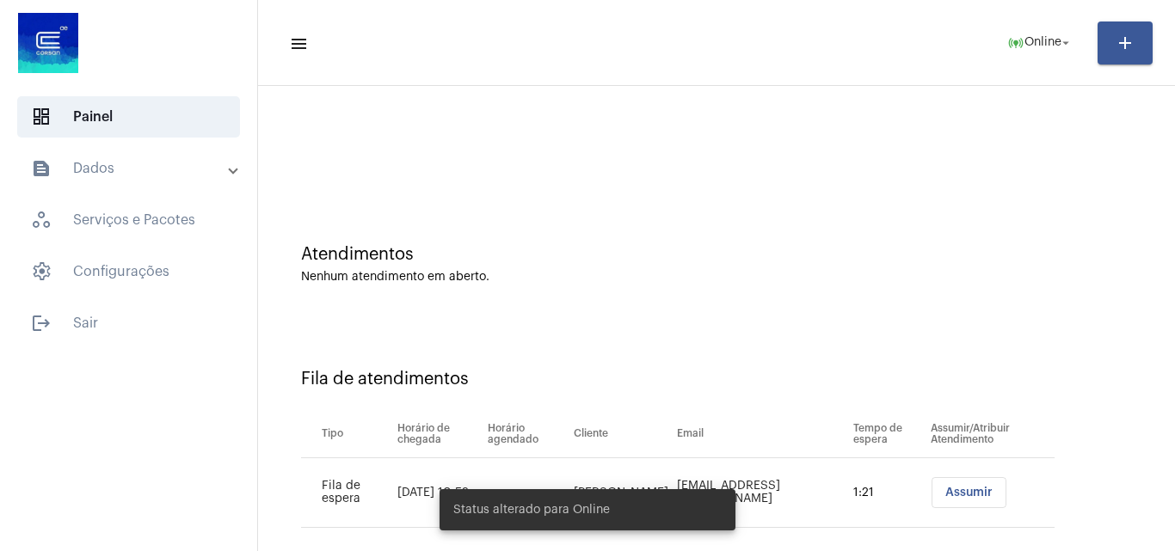
click at [975, 488] on span "Assumir" at bounding box center [968, 493] width 47 height 12
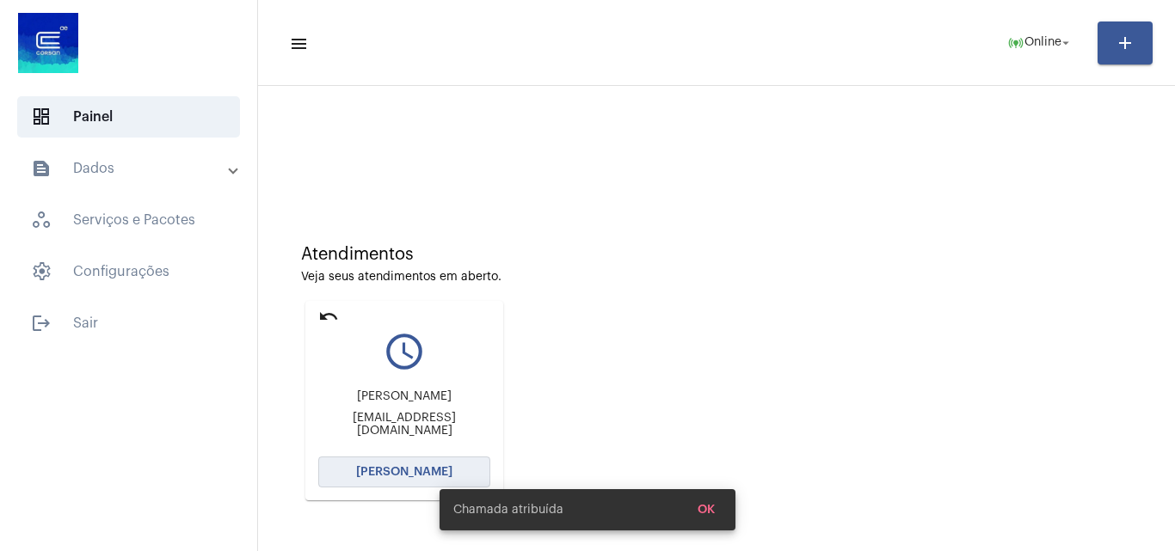
click at [420, 457] on button "[PERSON_NAME]" at bounding box center [404, 472] width 172 height 31
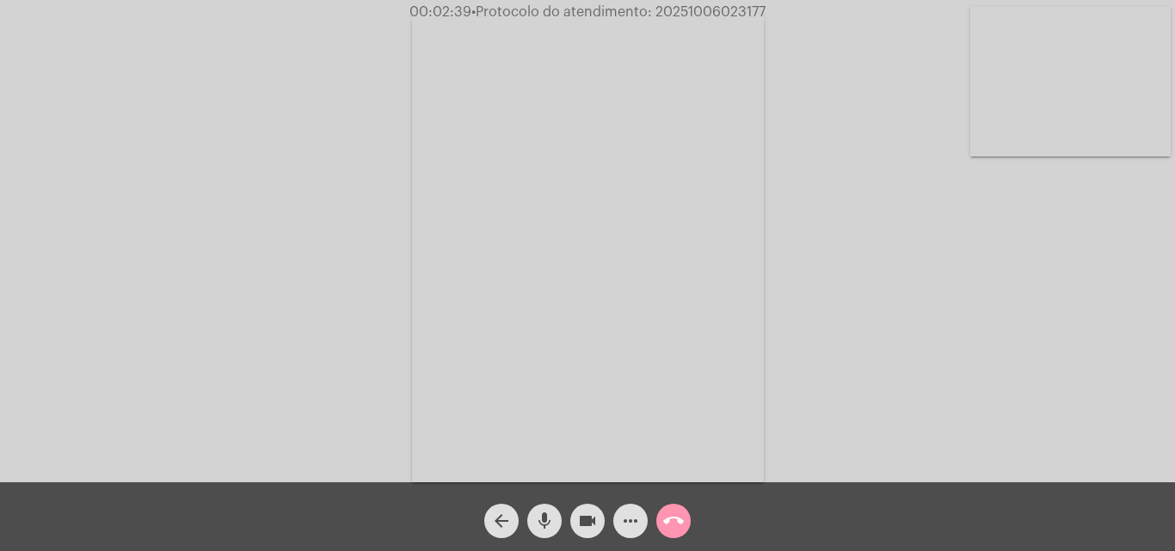
drag, startPoint x: 550, startPoint y: 509, endPoint x: 564, endPoint y: 511, distance: 13.9
click at [550, 509] on span "mic" at bounding box center [544, 521] width 21 height 34
click at [580, 515] on mat-icon "videocam" at bounding box center [587, 521] width 21 height 21
click at [546, 518] on mat-icon "mic_off" at bounding box center [544, 521] width 21 height 21
click at [580, 518] on mat-icon "videocam_off" at bounding box center [587, 521] width 21 height 21
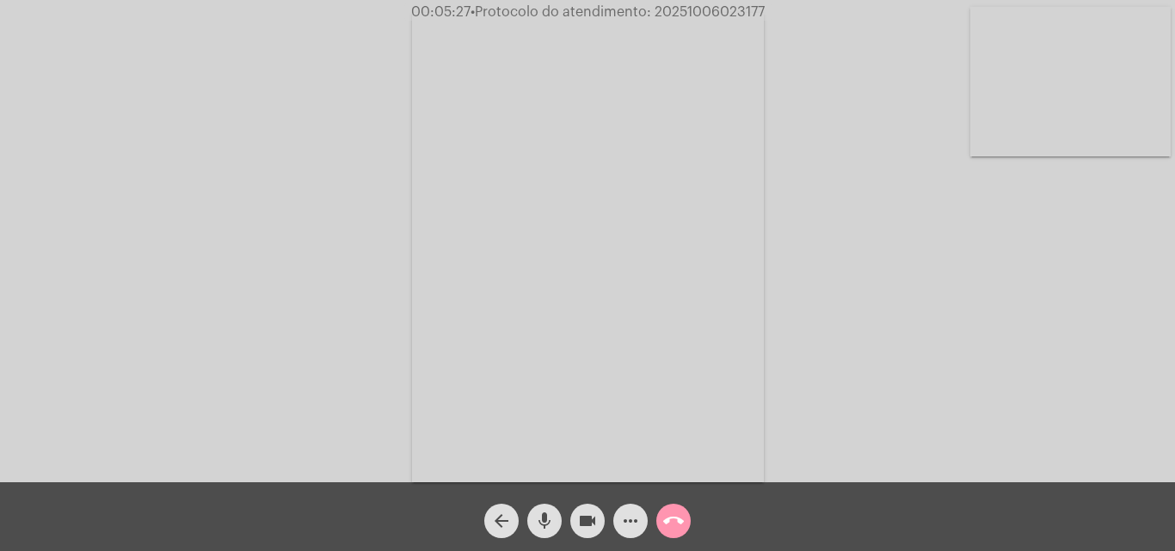
click at [560, 516] on button "mic" at bounding box center [544, 521] width 34 height 34
click at [577, 515] on mat-icon "videocam" at bounding box center [587, 521] width 21 height 21
click at [541, 536] on span "mic_off" at bounding box center [544, 521] width 21 height 34
click at [583, 528] on mat-icon "videocam_off" at bounding box center [587, 521] width 21 height 21
click at [736, 163] on video at bounding box center [588, 248] width 352 height 470
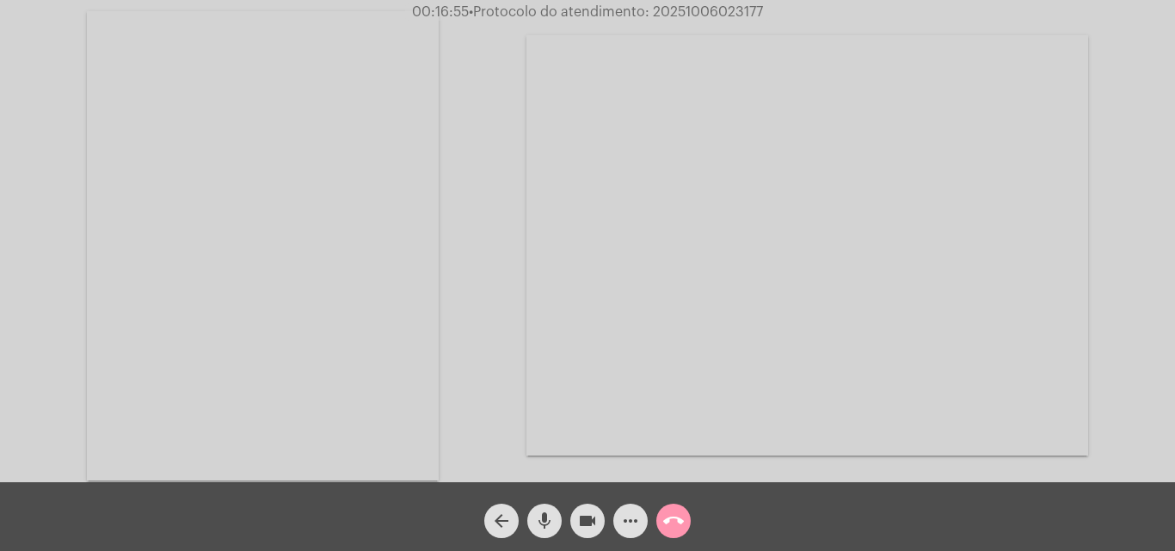
click at [736, 163] on video at bounding box center [807, 245] width 562 height 420
click at [736, 163] on video at bounding box center [746, 246] width 626 height 470
click at [833, 239] on video at bounding box center [807, 245] width 562 height 420
click at [298, 147] on video at bounding box center [216, 246] width 200 height 267
click at [678, 524] on mat-icon "call_end" at bounding box center [673, 521] width 21 height 21
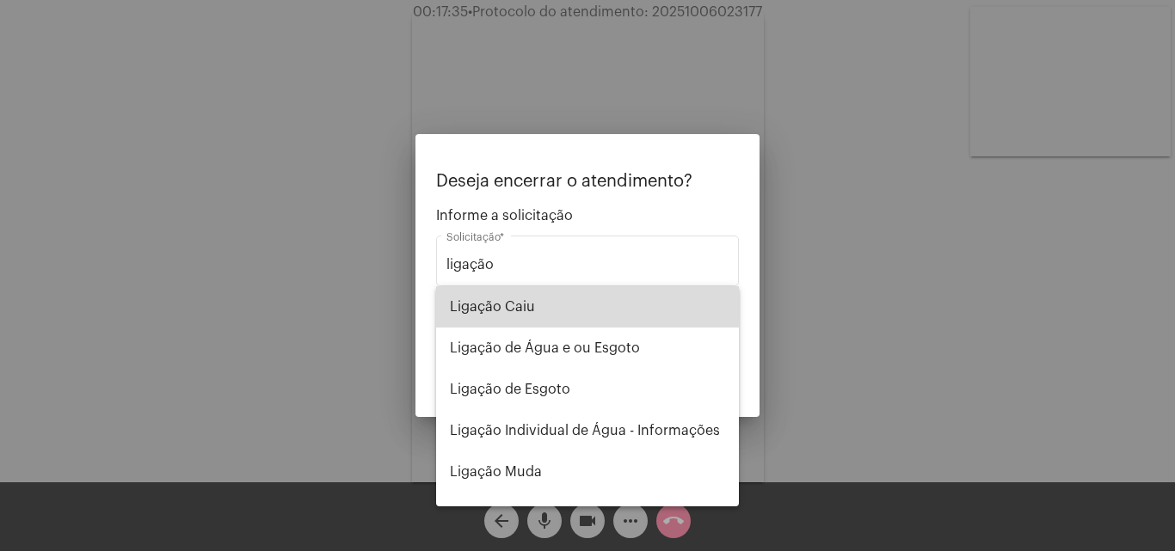
click at [597, 305] on span "Ligação Caiu" at bounding box center [587, 306] width 275 height 41
type input "Ligação Caiu"
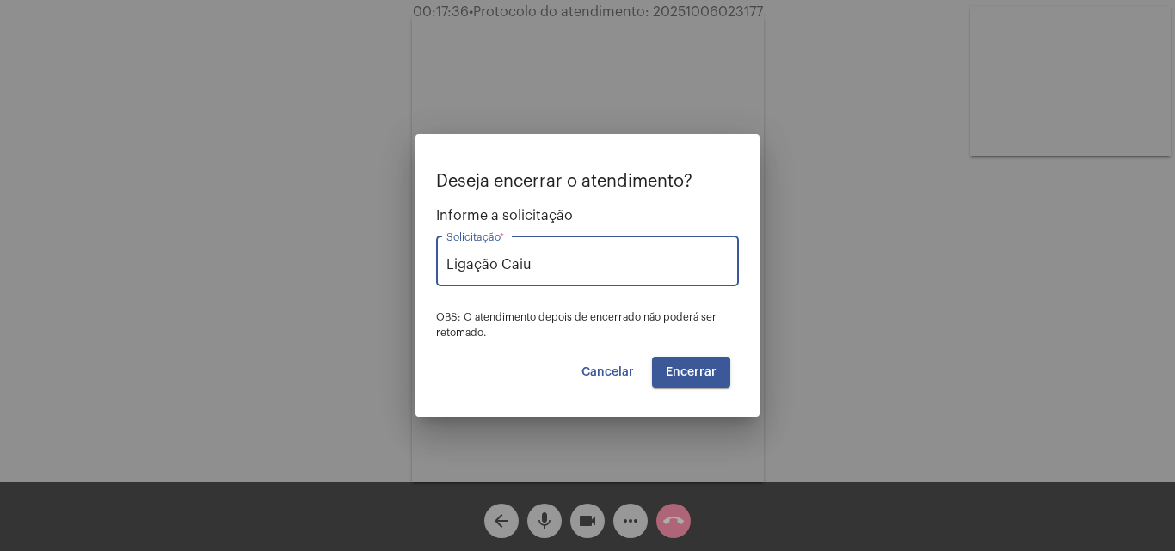
click at [710, 378] on span "Encerrar" at bounding box center [691, 372] width 51 height 12
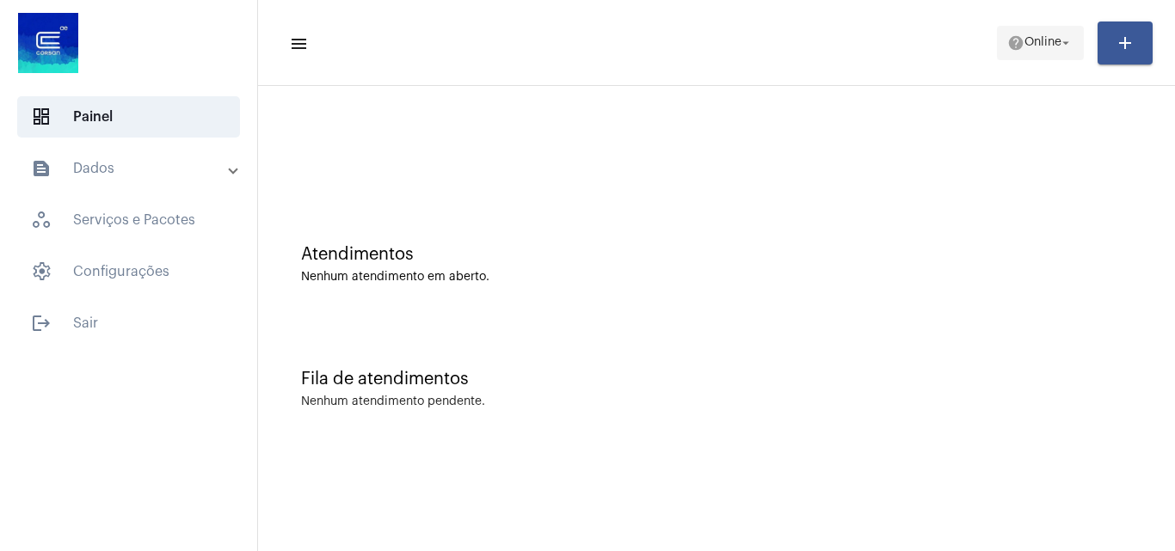
click at [1001, 28] on mat-toolbar-row "menu help Online arrow_drop_down add" at bounding box center [716, 42] width 917 height 55
click at [1056, 32] on span "help Online arrow_drop_down" at bounding box center [1040, 42] width 66 height 31
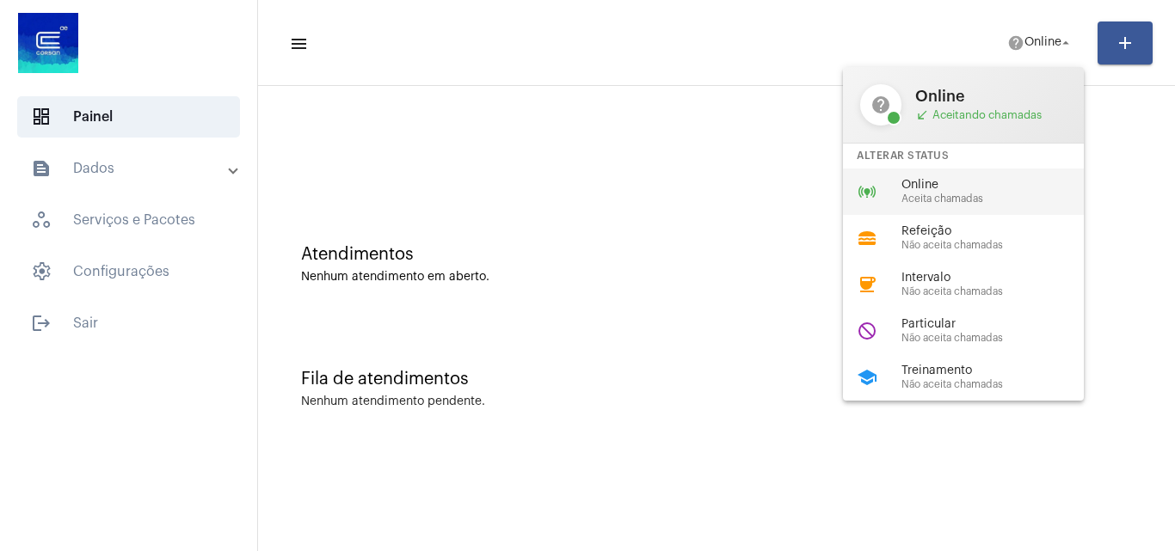
click at [1018, 172] on div "online_prediction Online Aceita chamadas" at bounding box center [977, 192] width 268 height 46
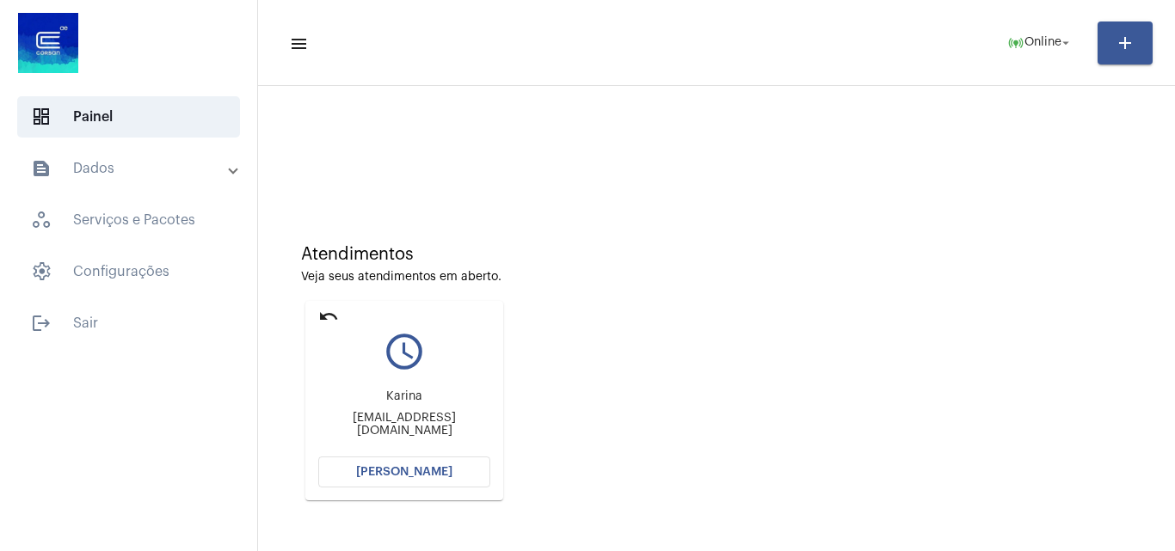
click at [444, 467] on span "[PERSON_NAME]" at bounding box center [404, 472] width 96 height 12
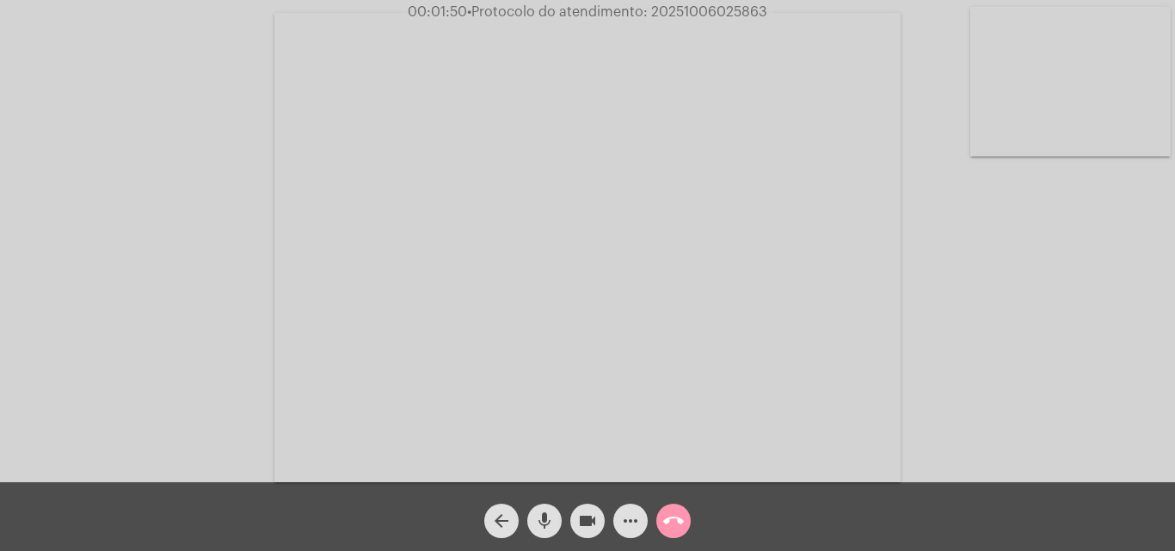
click at [555, 525] on button "mic" at bounding box center [544, 521] width 34 height 34
click at [576, 522] on button "videocam" at bounding box center [587, 521] width 34 height 34
click at [555, 509] on button "mic_off" at bounding box center [544, 521] width 34 height 34
click at [574, 511] on button "videocam_off" at bounding box center [587, 521] width 34 height 34
click at [629, 513] on mat-icon "more_horiz" at bounding box center [630, 521] width 21 height 21
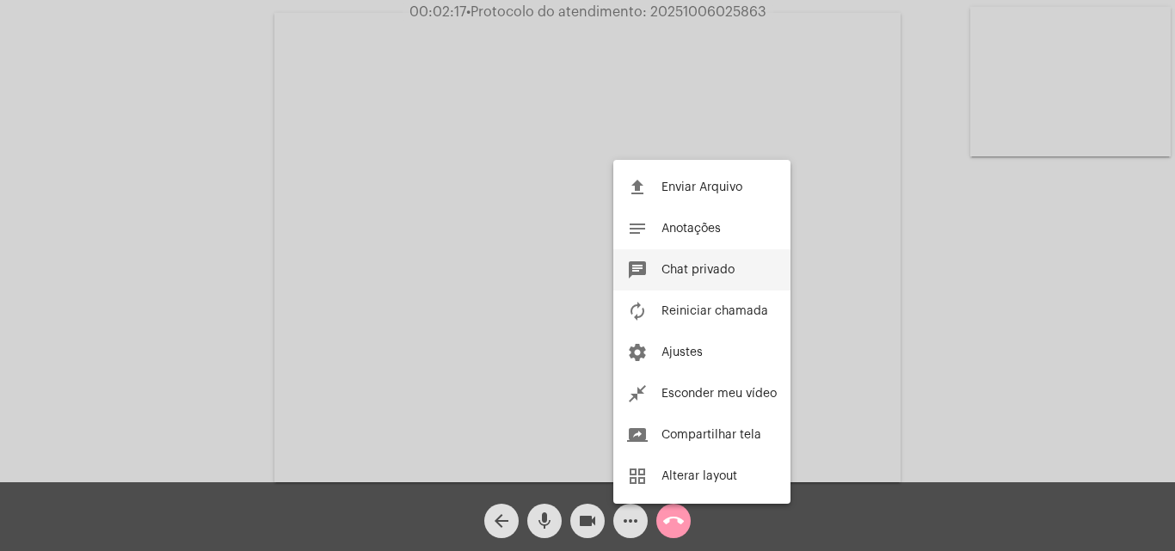
click at [702, 275] on span "Chat privado" at bounding box center [697, 270] width 73 height 12
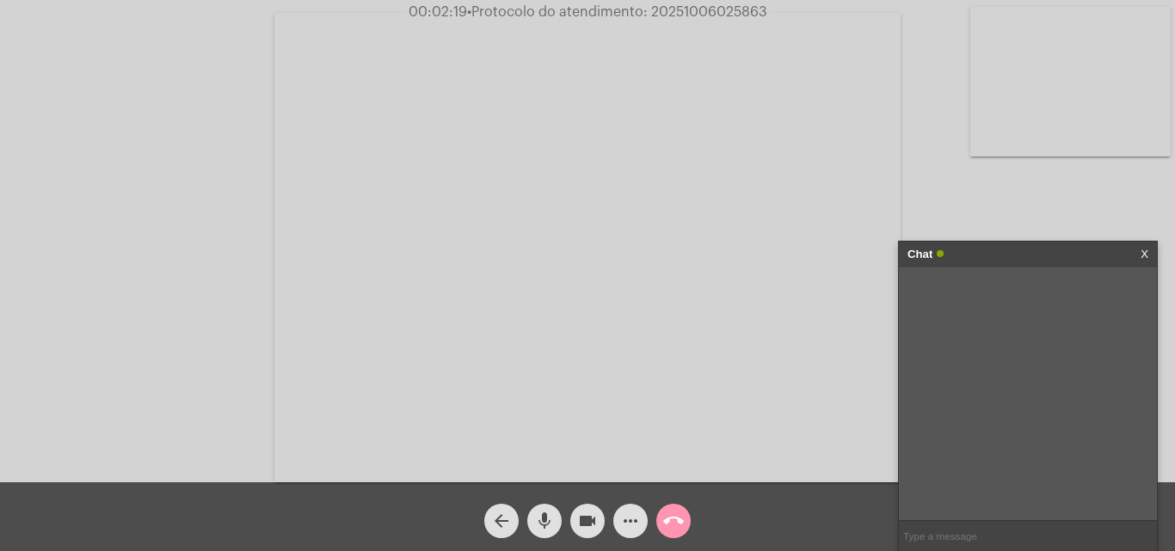
click at [930, 537] on input "text" at bounding box center [1028, 536] width 258 height 30
type input "Oi!"
click at [1015, 523] on input "text" at bounding box center [1028, 536] width 258 height 30
click at [917, 530] on input "text" at bounding box center [1028, 536] width 258 height 30
click at [929, 543] on input "text" at bounding box center [1028, 536] width 258 height 30
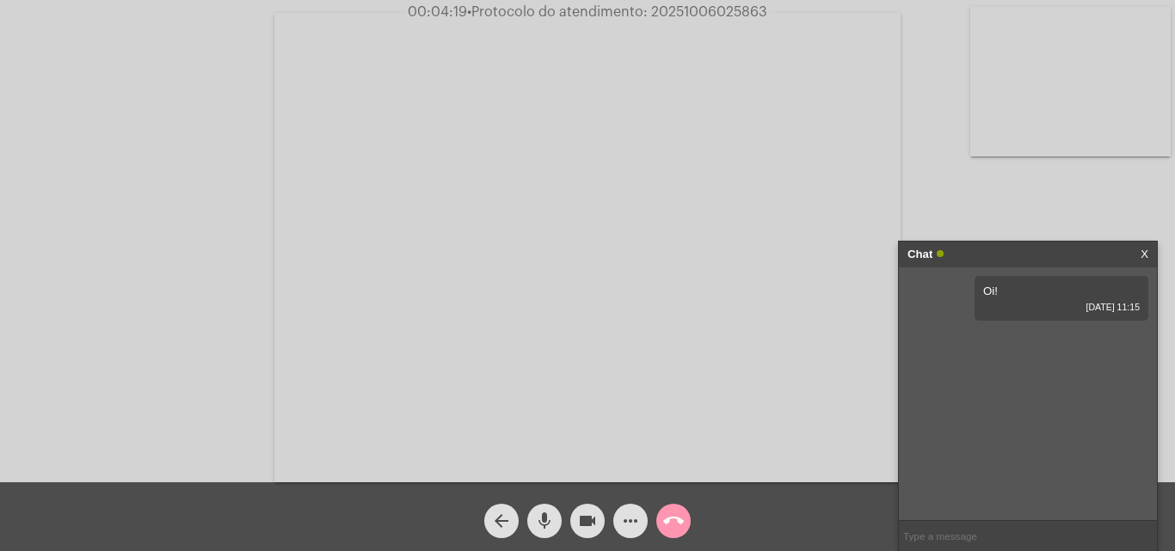
click at [953, 544] on input "text" at bounding box center [1028, 536] width 258 height 30
click at [671, 517] on mat-icon "call_end" at bounding box center [673, 521] width 21 height 21
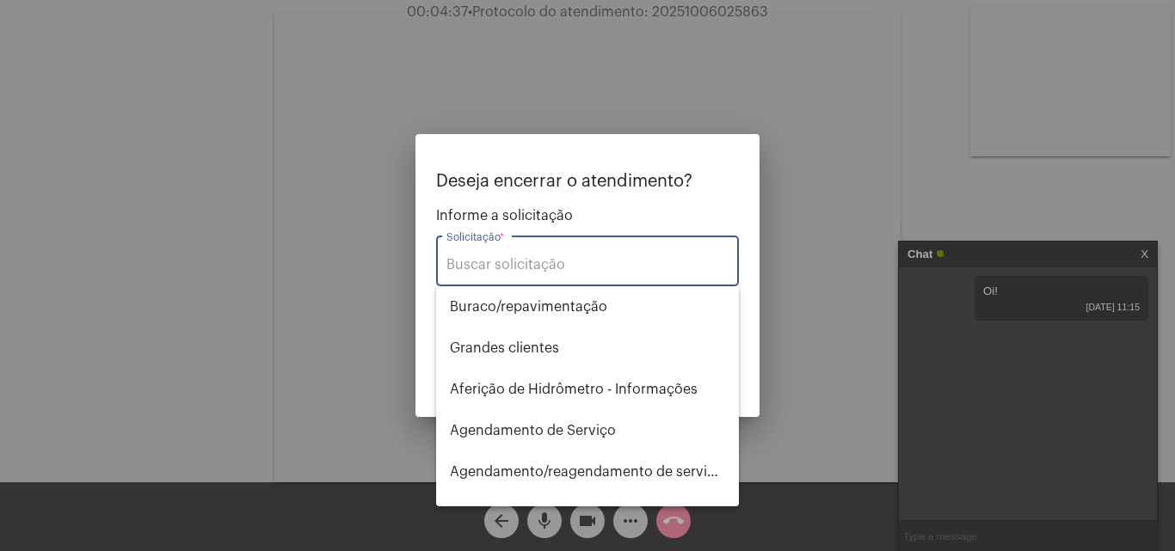
click at [649, 273] on input "Solicitação *" at bounding box center [587, 264] width 282 height 15
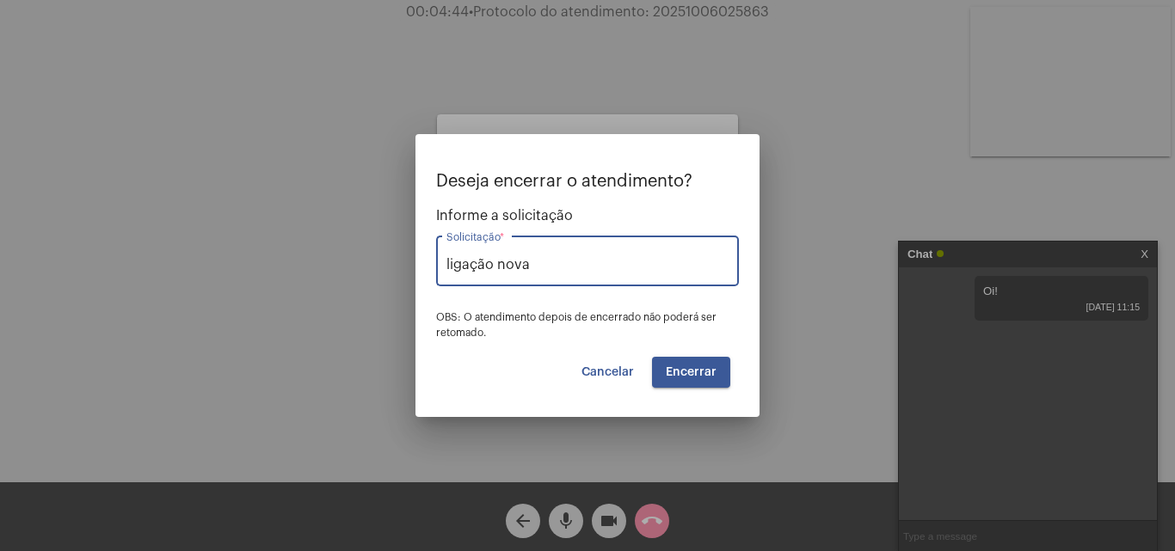
click at [720, 365] on button "Encerrar" at bounding box center [691, 372] width 78 height 31
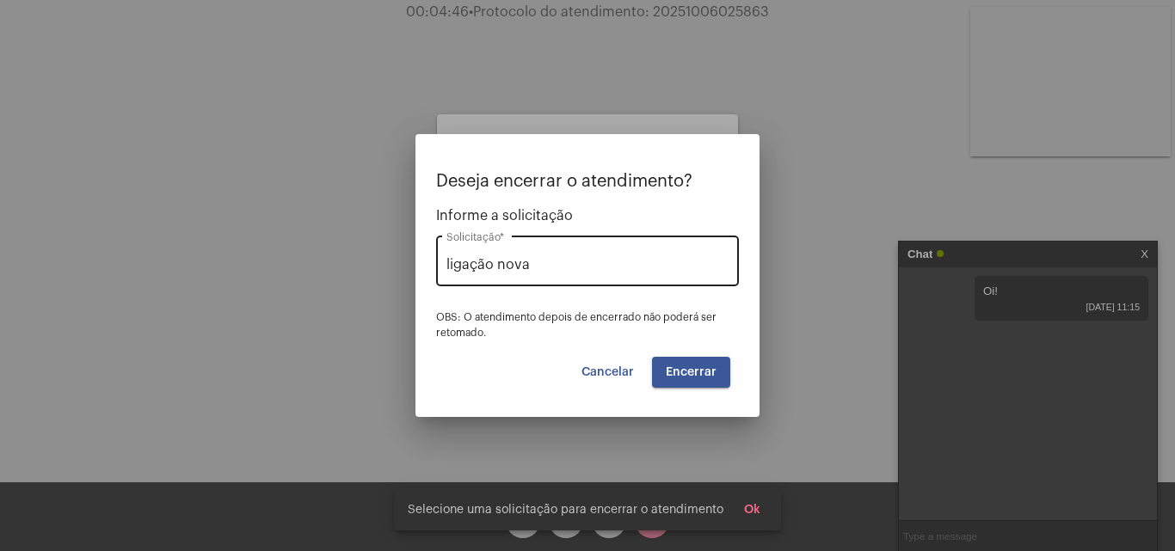
click at [630, 258] on input "ligação nova" at bounding box center [587, 264] width 282 height 15
click at [600, 258] on input "ligação nova" at bounding box center [587, 264] width 282 height 15
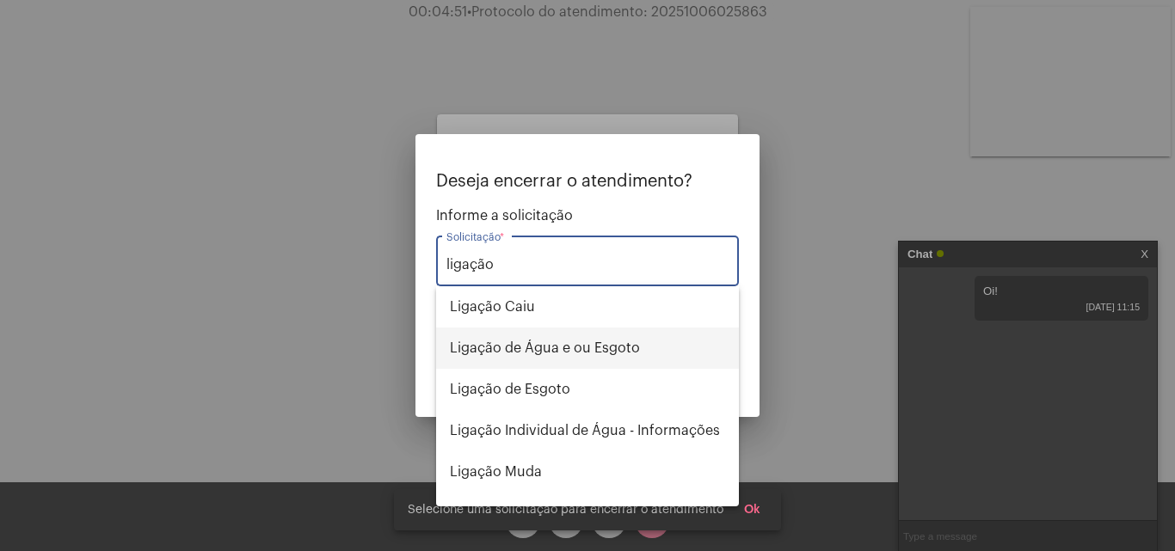
click at [579, 350] on span "Ligação de Água e ou Esgoto" at bounding box center [587, 348] width 275 height 41
type input "Ligação de Água e ou Esgoto"
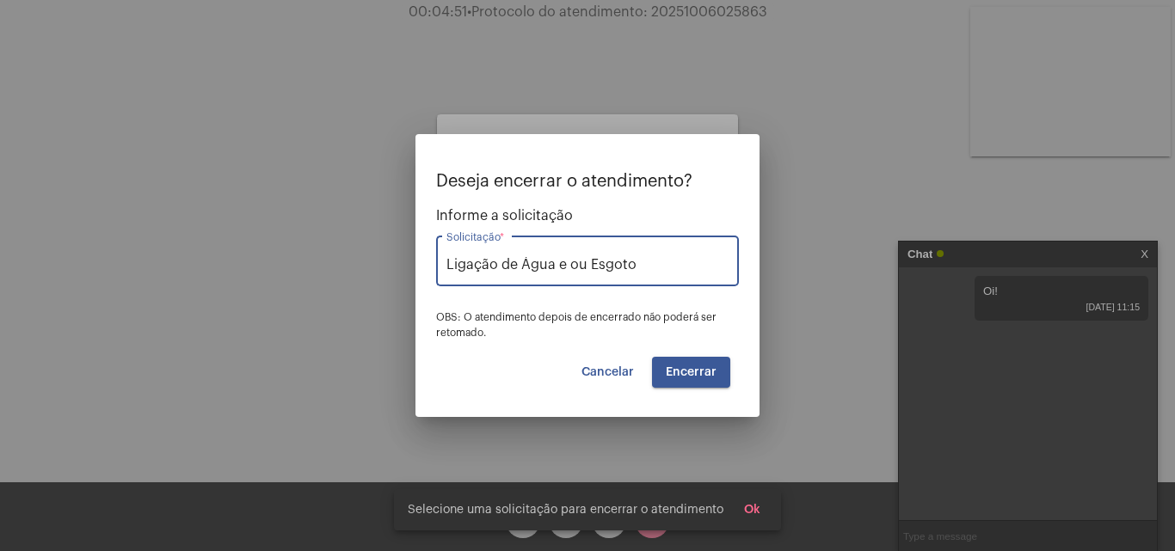
click at [676, 378] on span "Encerrar" at bounding box center [691, 372] width 51 height 12
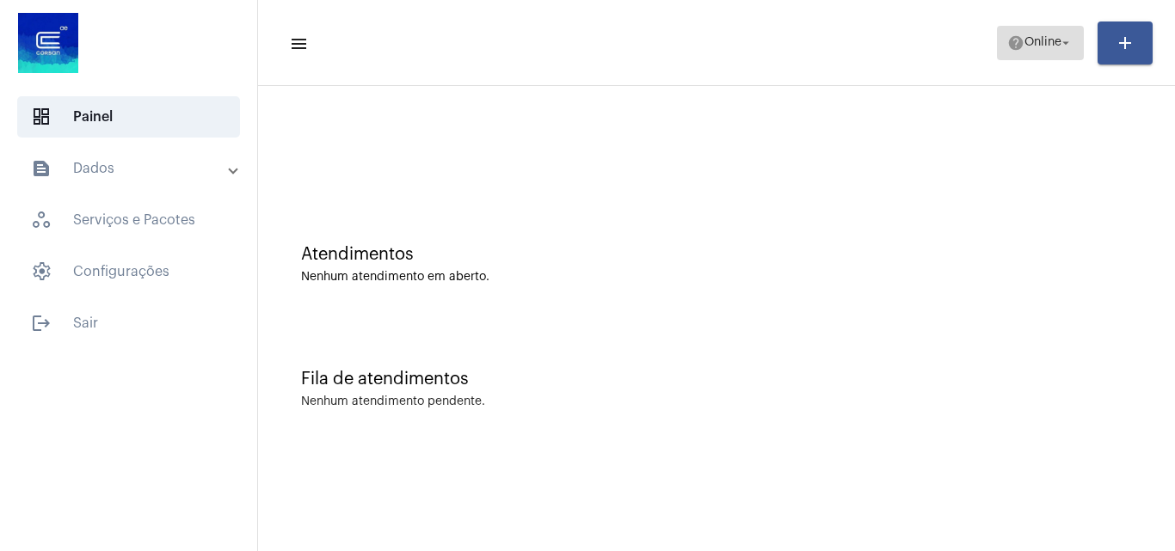
click at [1034, 44] on span "Online" at bounding box center [1042, 43] width 37 height 12
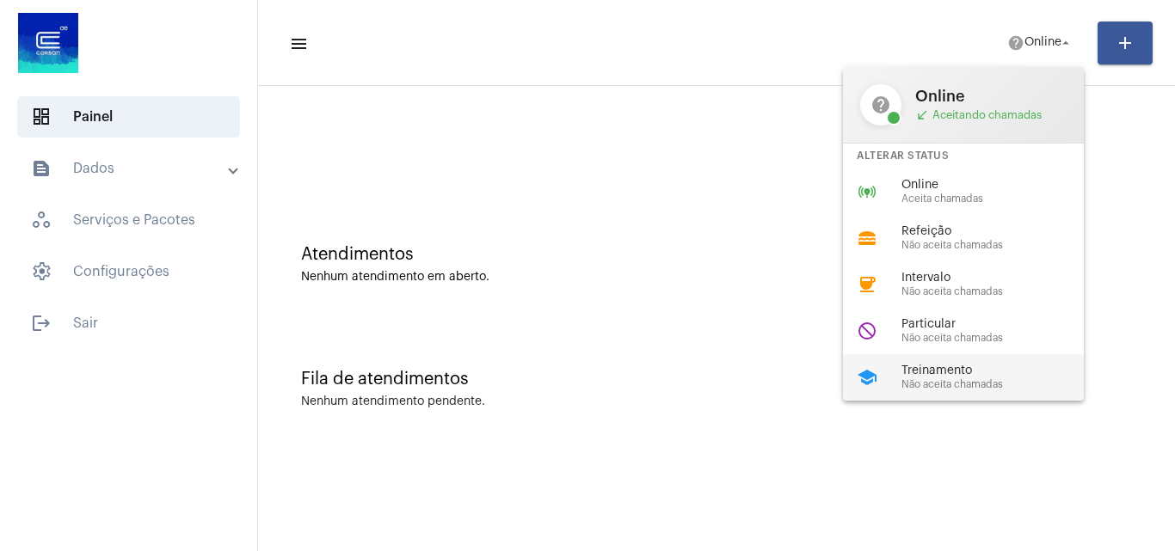
click at [968, 377] on span "Treinamento" at bounding box center [999, 371] width 196 height 13
